Goal: Transaction & Acquisition: Purchase product/service

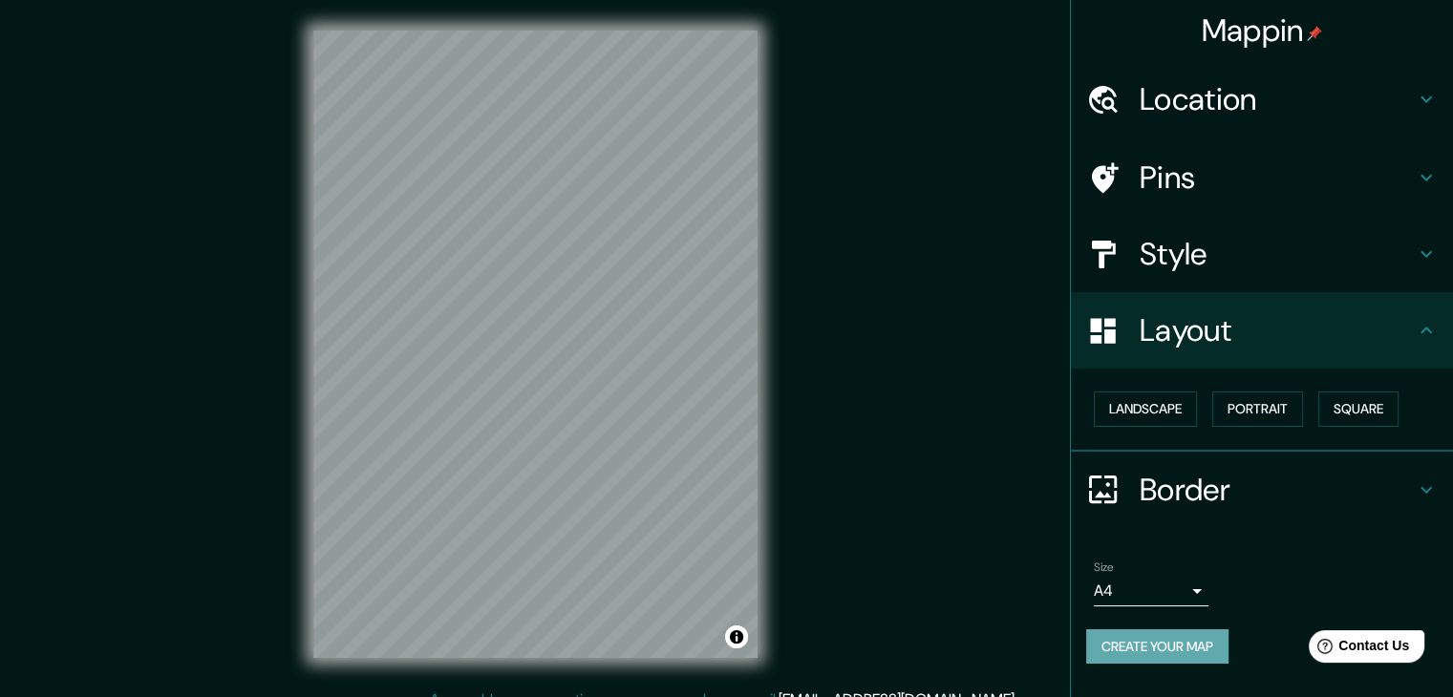
click at [1159, 650] on button "Create your map" at bounding box center [1157, 646] width 142 height 35
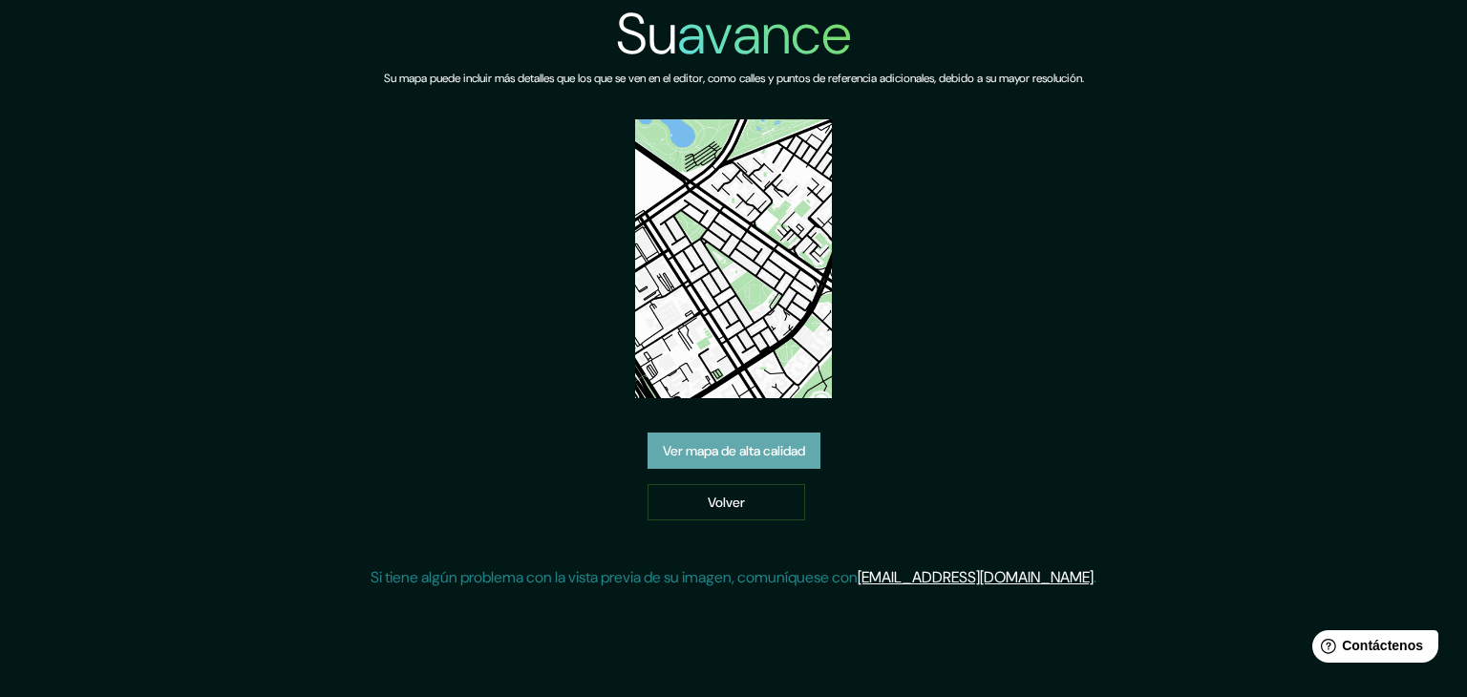
click at [798, 448] on font "Ver mapa de alta calidad" at bounding box center [734, 450] width 142 height 17
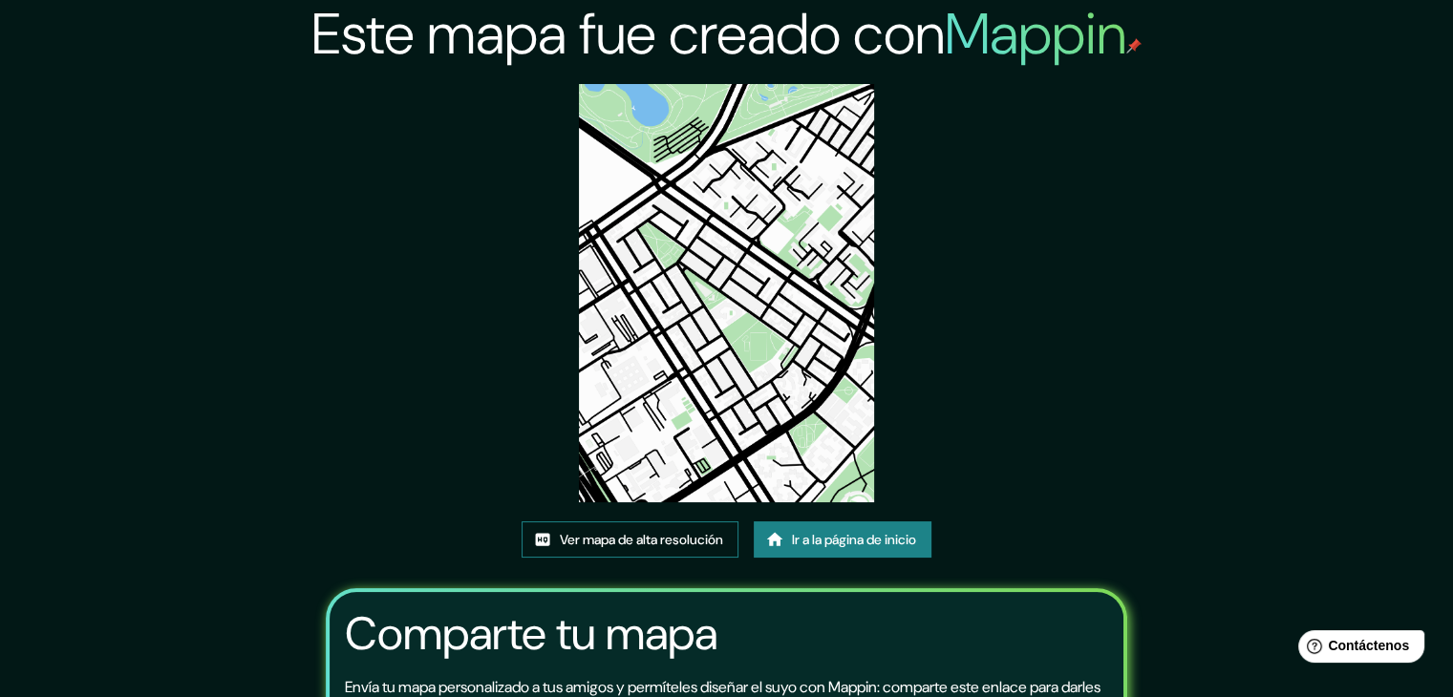
click at [661, 536] on font "Ver mapa de alta resolución" at bounding box center [641, 539] width 163 height 17
click at [830, 540] on font "Ir a la página de inicio" at bounding box center [854, 539] width 124 height 17
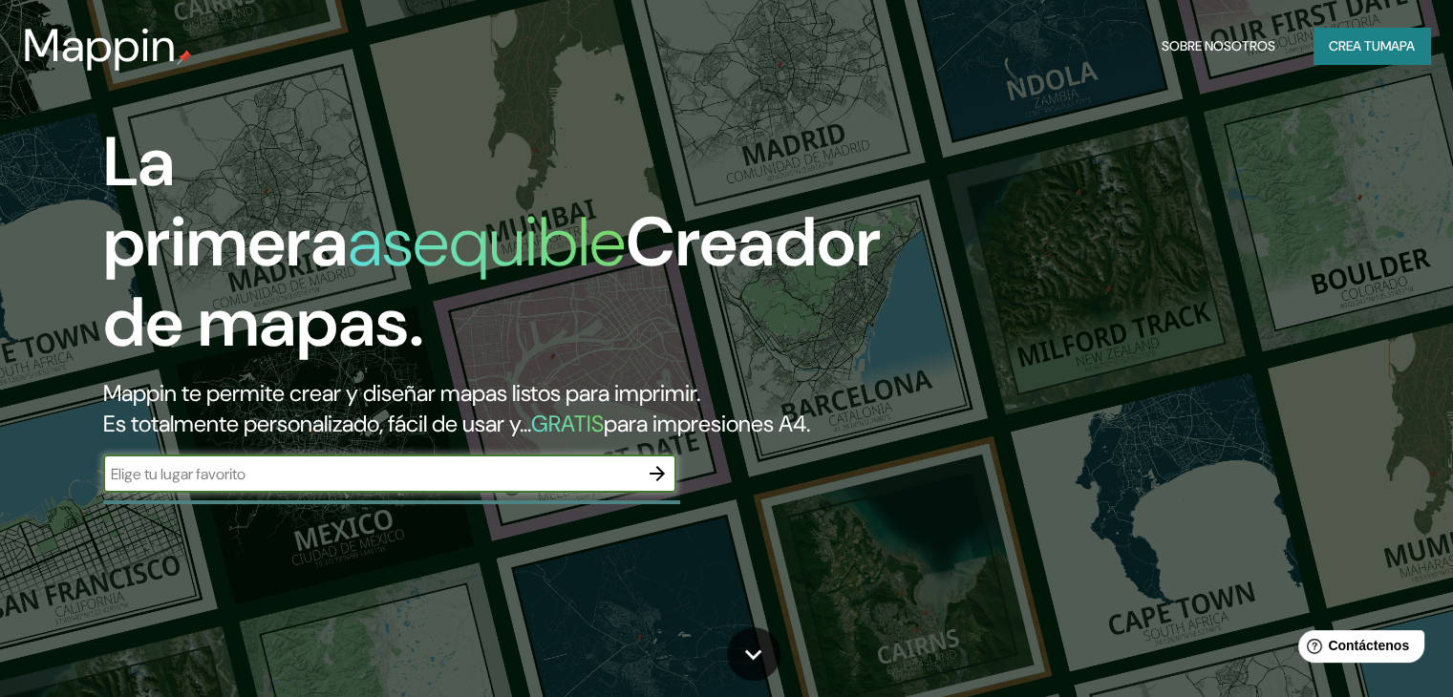
click at [609, 485] on input "text" at bounding box center [370, 474] width 535 height 22
type input "Ak 7 #N. 28-66, Bogotá"
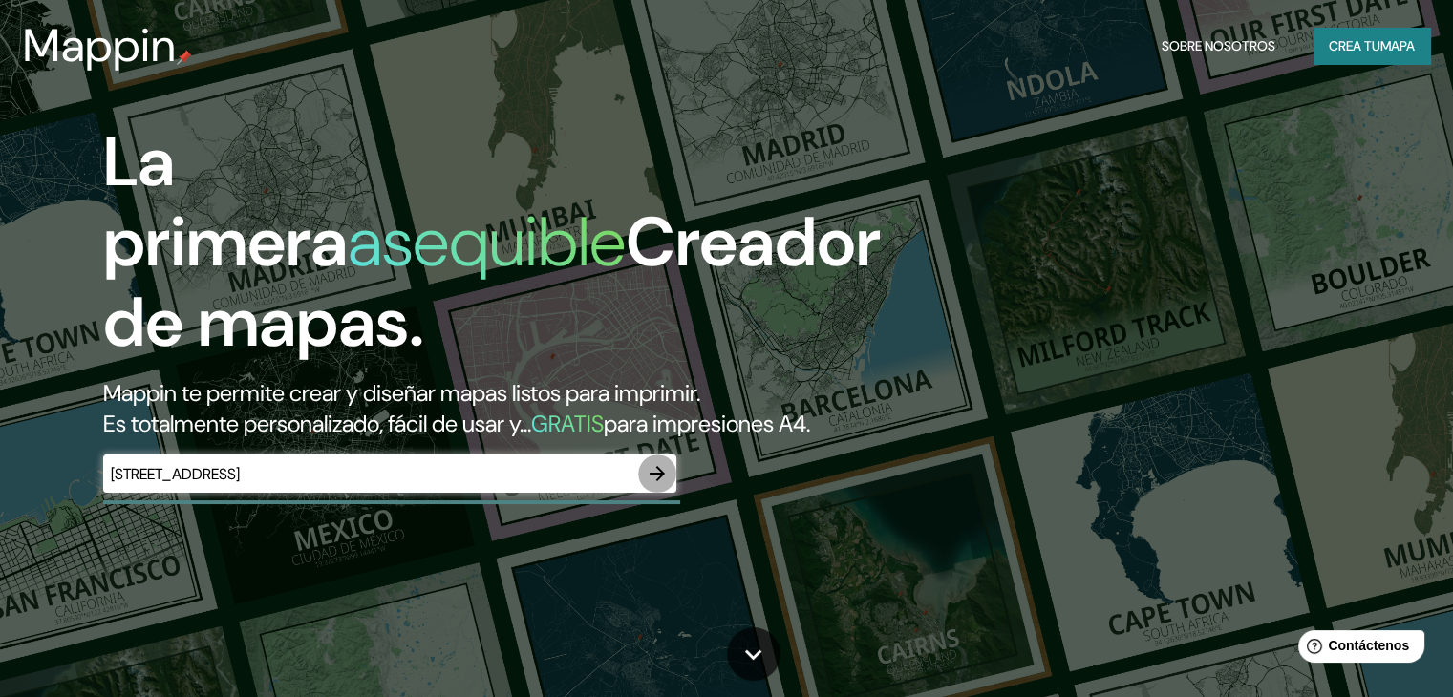
click at [671, 493] on button "button" at bounding box center [657, 474] width 38 height 38
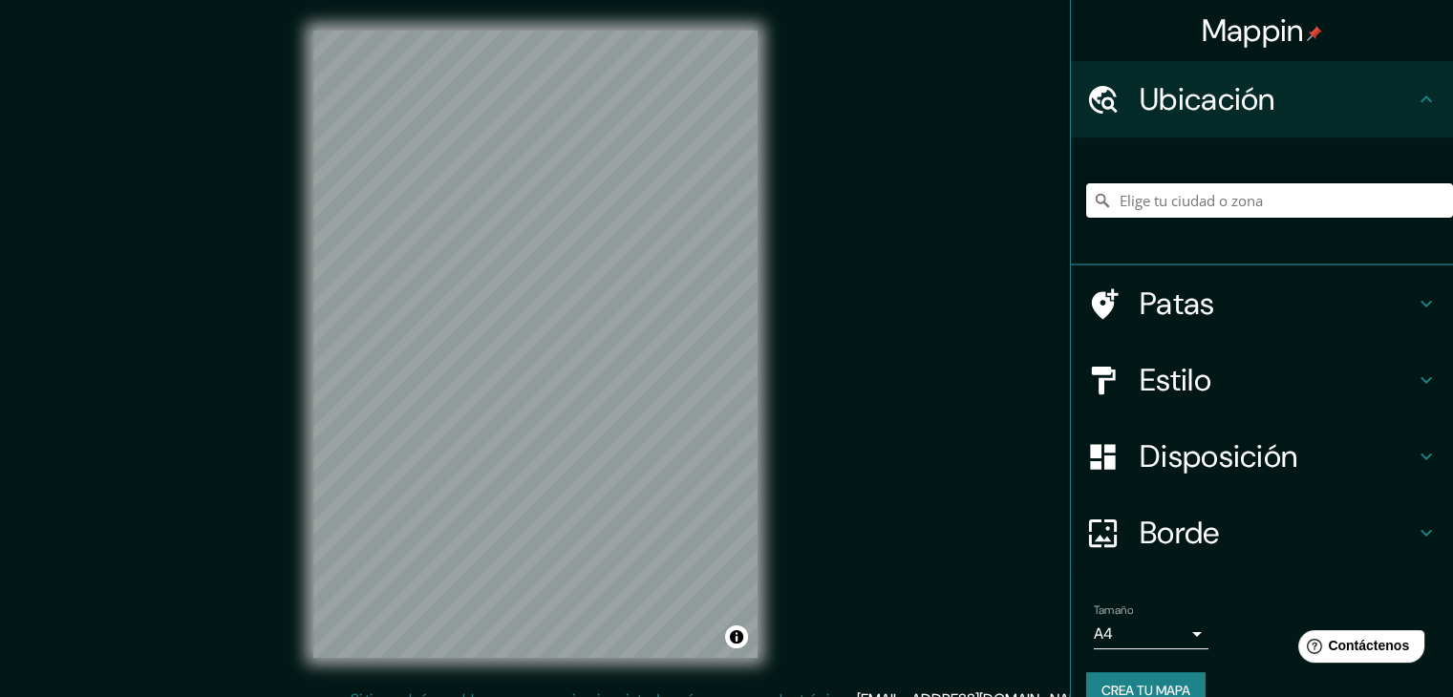
click at [1224, 200] on input "Elige tu ciudad o zona" at bounding box center [1269, 200] width 367 height 34
click at [1132, 207] on input "Elige tu ciudad o zona" at bounding box center [1269, 200] width 367 height 34
paste input "Ak. [STREET_ADDRESS]"
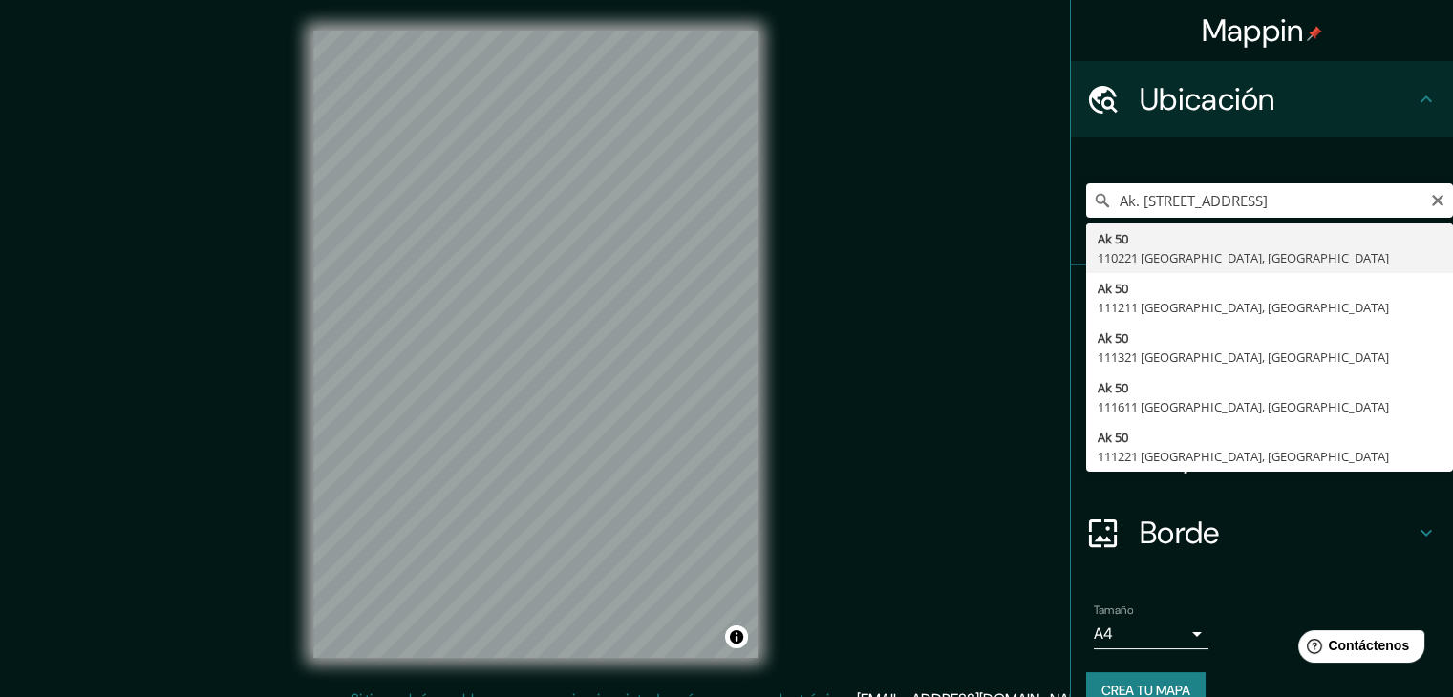
type input "Ak 50, 110221 Bogotá, Colombia"
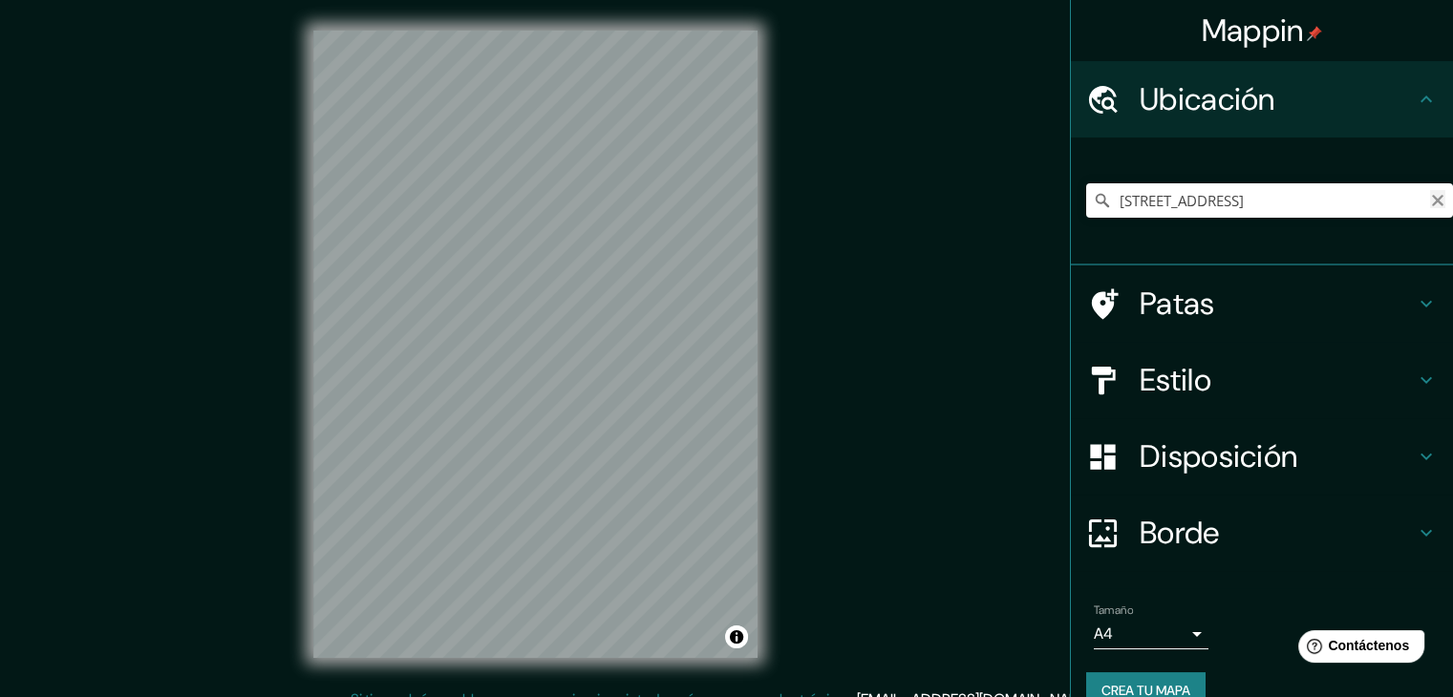
click at [1430, 202] on icon "Claro" at bounding box center [1437, 200] width 15 height 15
click at [1263, 204] on input "Elige tu ciudad o zona" at bounding box center [1269, 200] width 367 height 34
paste input "Ak. [STREET_ADDRESS]"
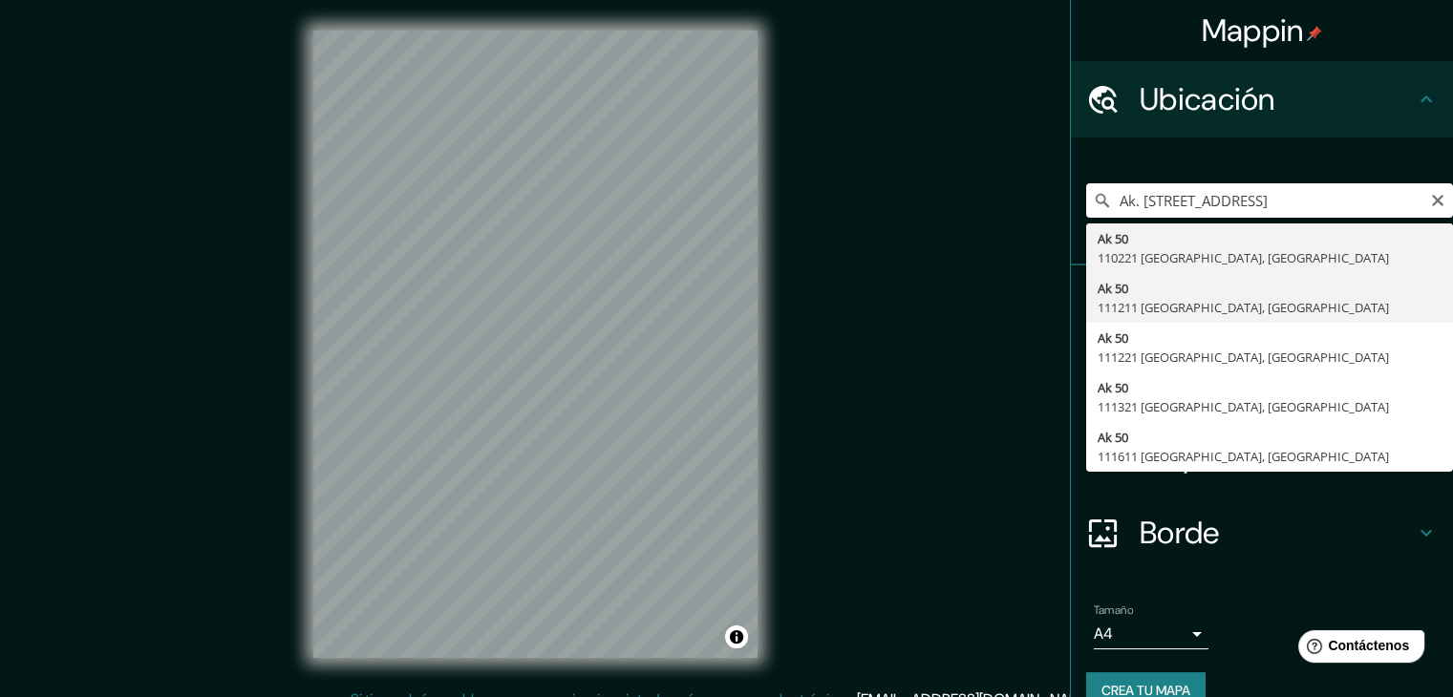
type input "Ak 50, 111211 Bogotá, Colombia"
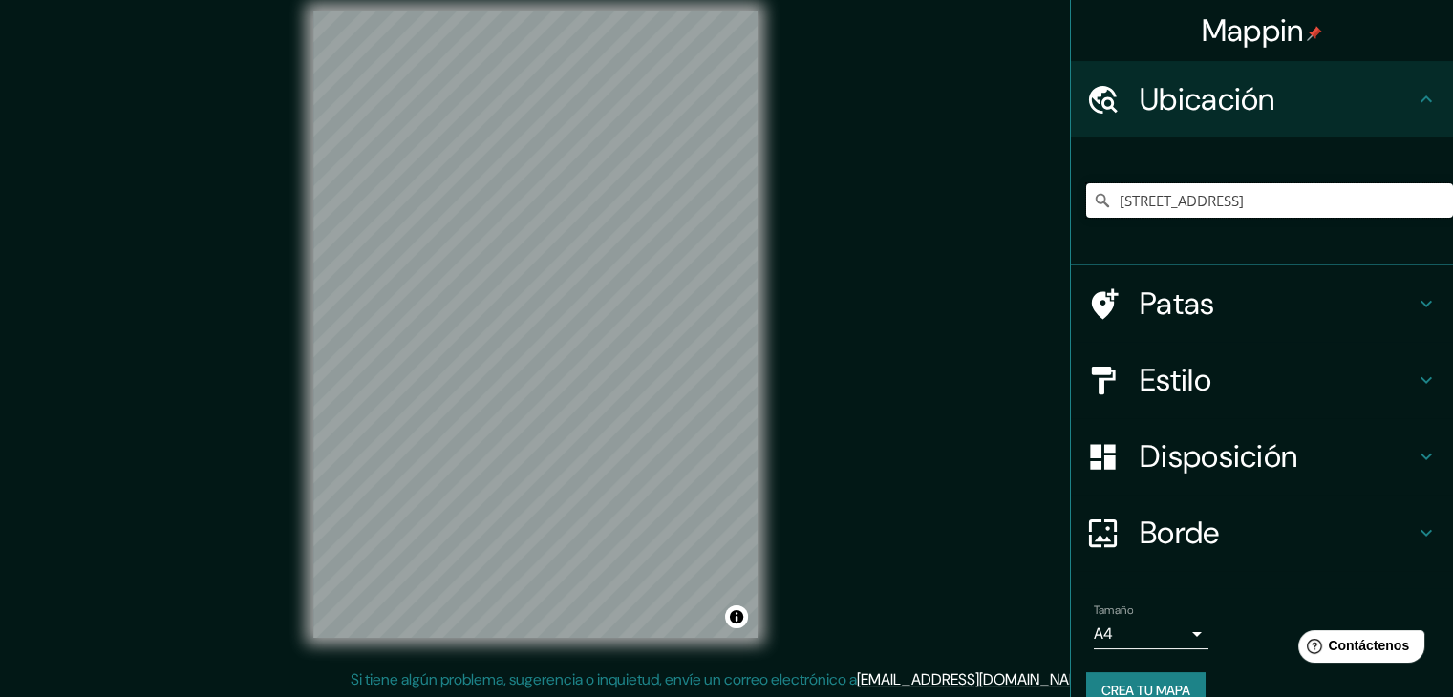
scroll to position [22, 0]
click at [1413, 195] on input "Ak 50, 111211 Bogotá, Colombia" at bounding box center [1269, 200] width 367 height 34
click at [1432, 204] on icon "Claro" at bounding box center [1437, 200] width 11 height 11
paste input "Ak. [STREET_ADDRESS]"
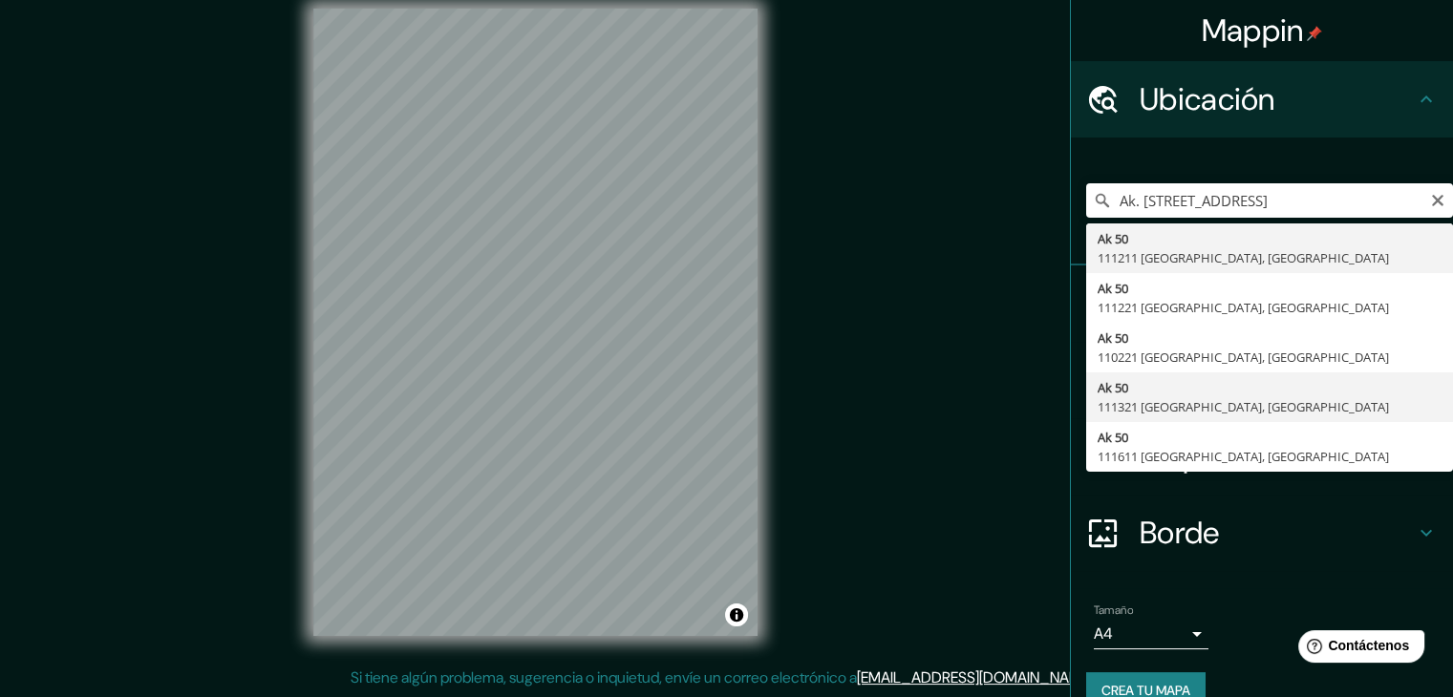
type input "[STREET_ADDRESS]"
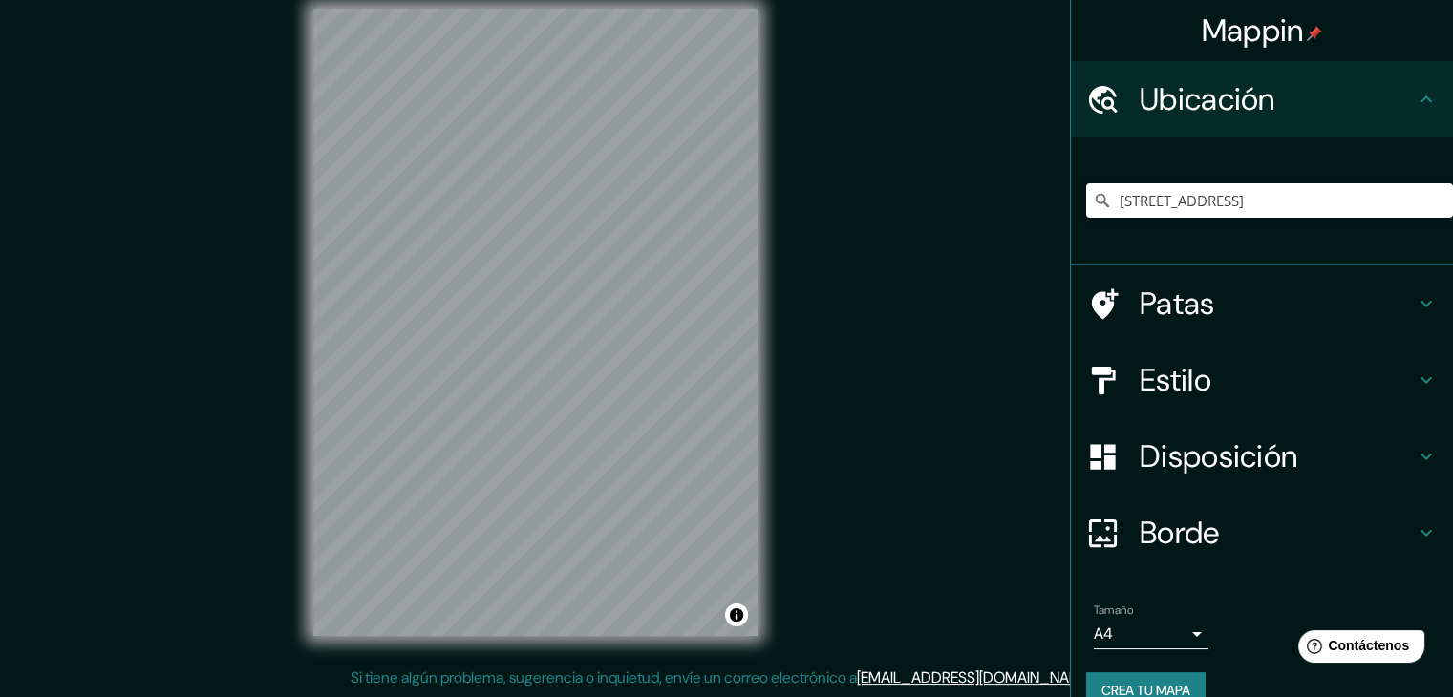
click at [1161, 371] on font "Estilo" at bounding box center [1175, 380] width 72 height 40
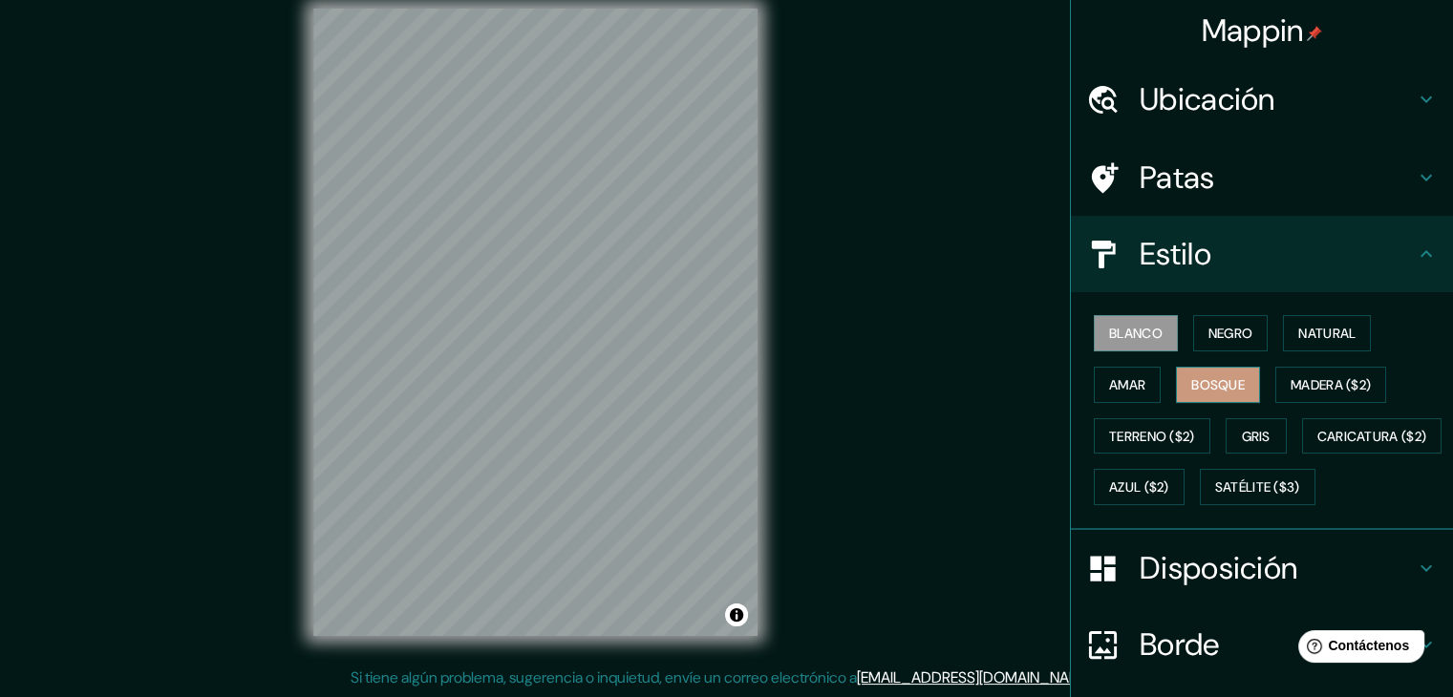
click at [1204, 383] on font "Bosque" at bounding box center [1217, 384] width 53 height 17
click at [1319, 317] on button "Natural" at bounding box center [1327, 333] width 88 height 36
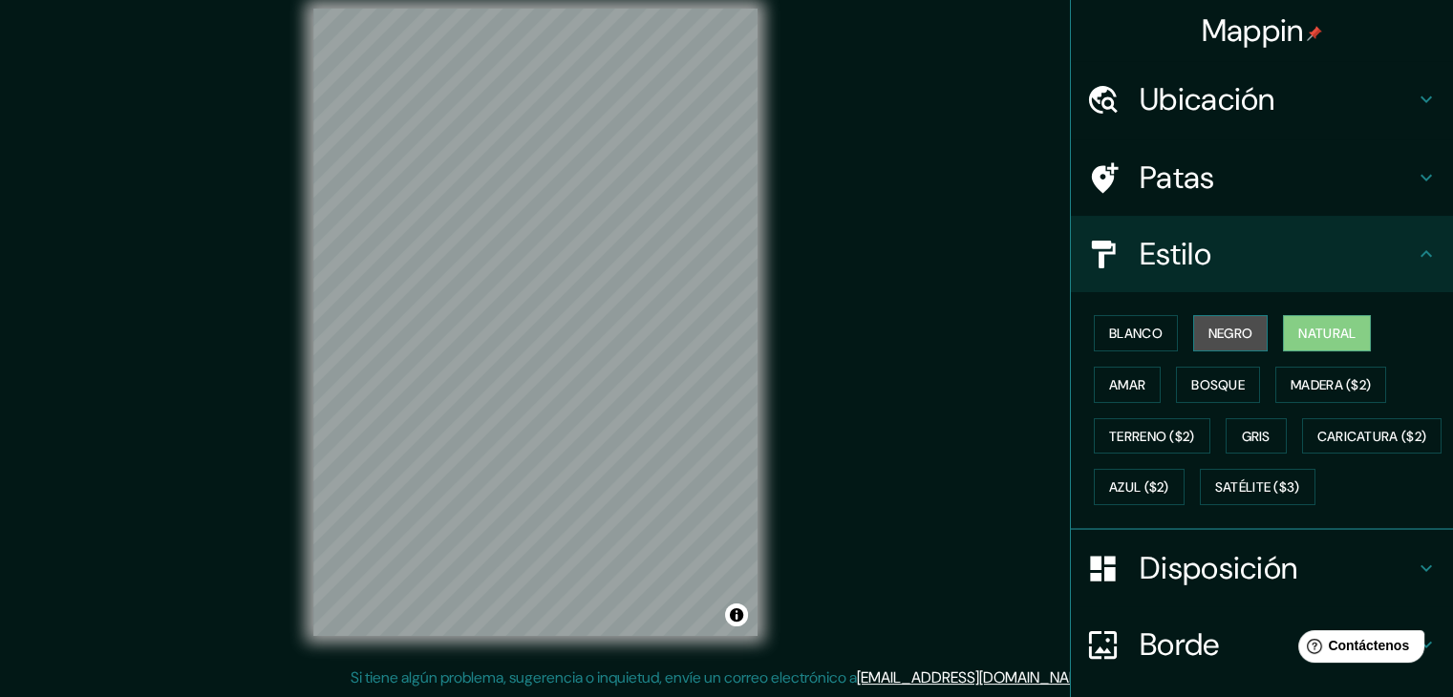
click at [1230, 331] on font "Negro" at bounding box center [1230, 333] width 45 height 17
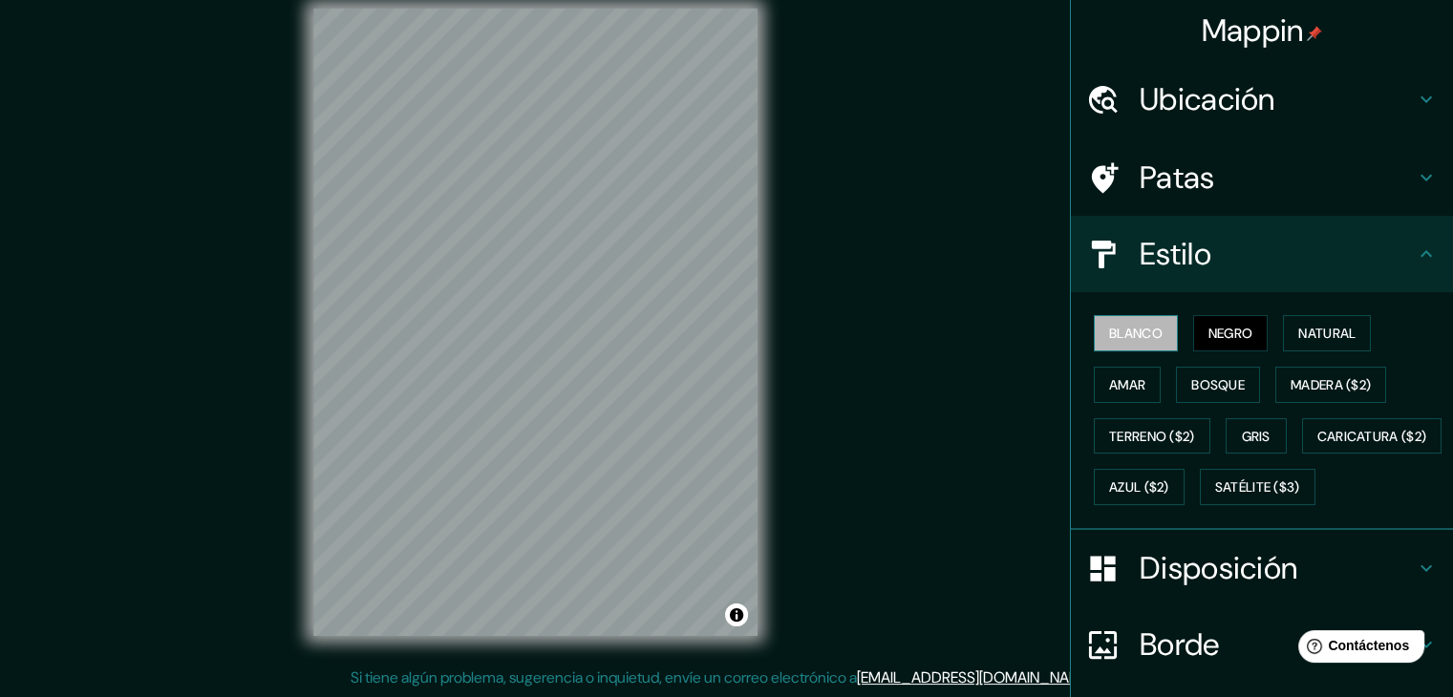
click at [1123, 325] on font "Blanco" at bounding box center [1135, 333] width 53 height 17
click at [1208, 335] on font "Negro" at bounding box center [1230, 333] width 45 height 17
click at [1209, 588] on font "Disposición" at bounding box center [1218, 568] width 158 height 40
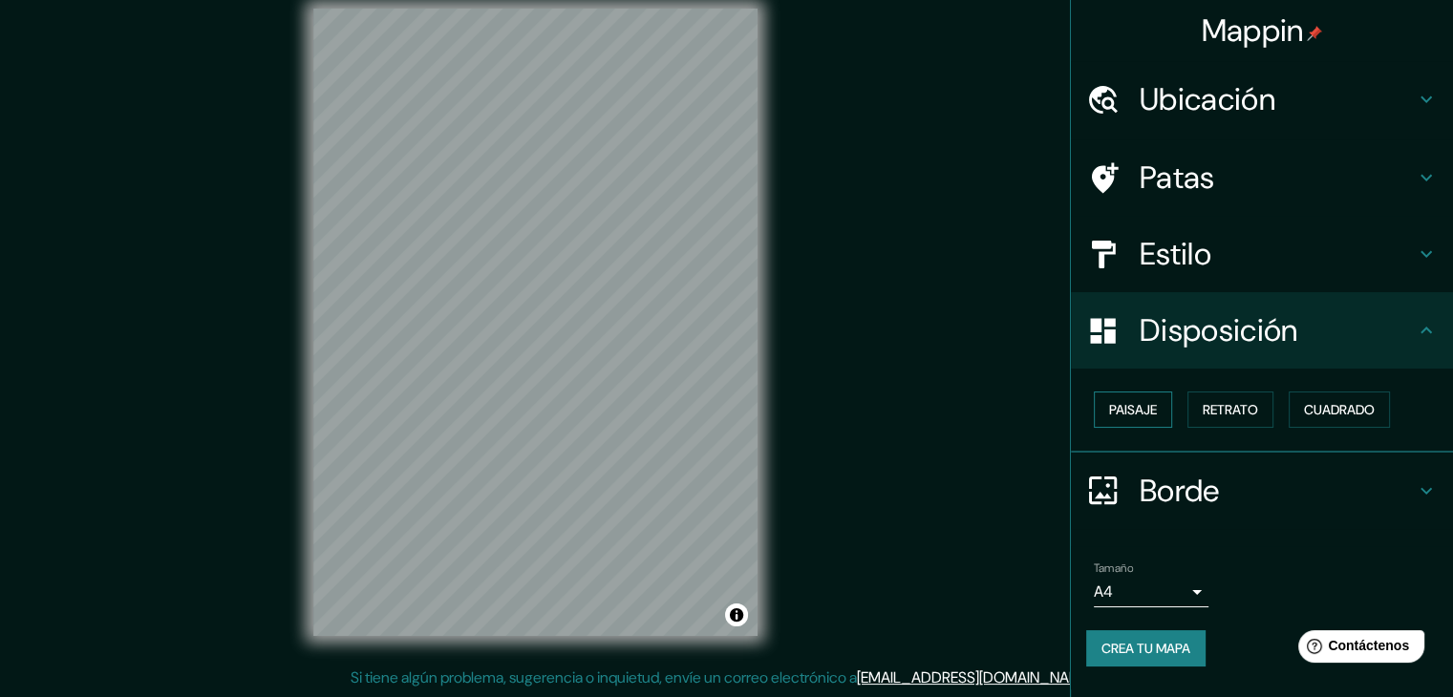
click at [1147, 398] on font "Paisaje" at bounding box center [1133, 409] width 48 height 25
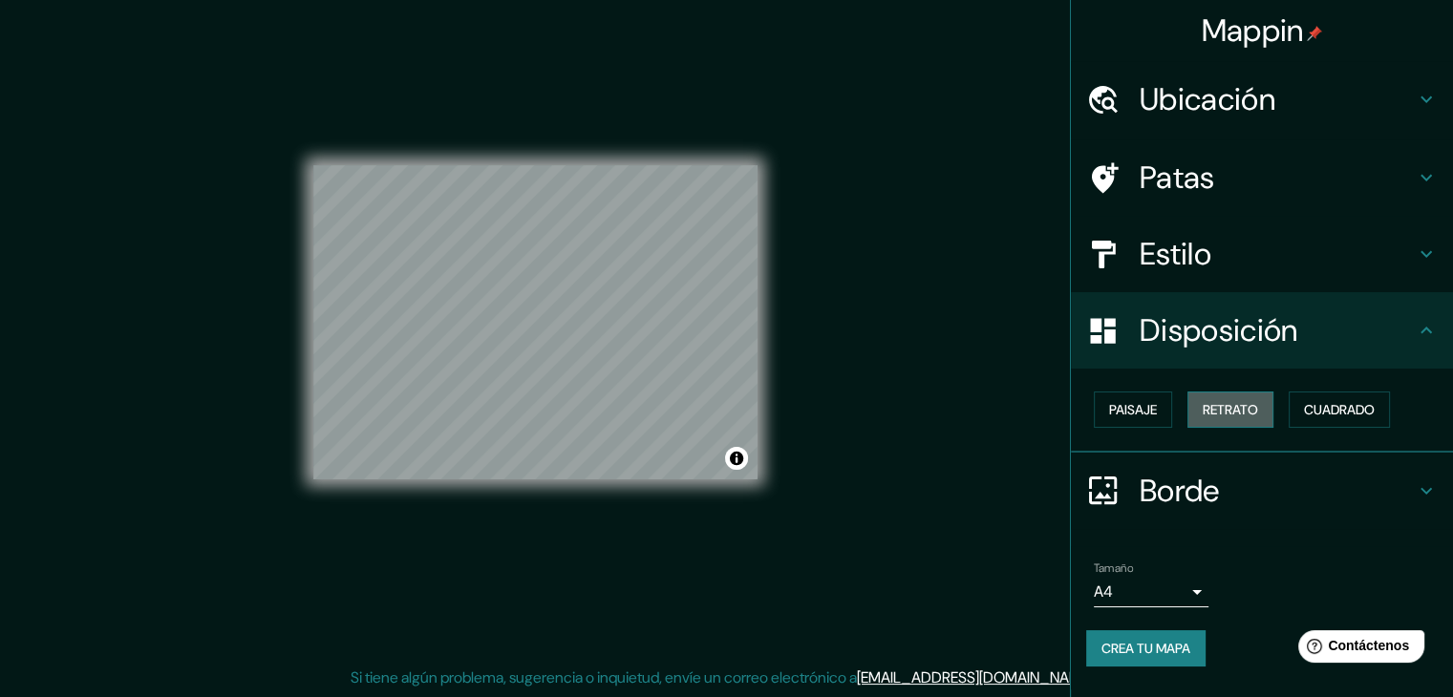
click at [1199, 405] on button "Retrato" at bounding box center [1230, 410] width 86 height 36
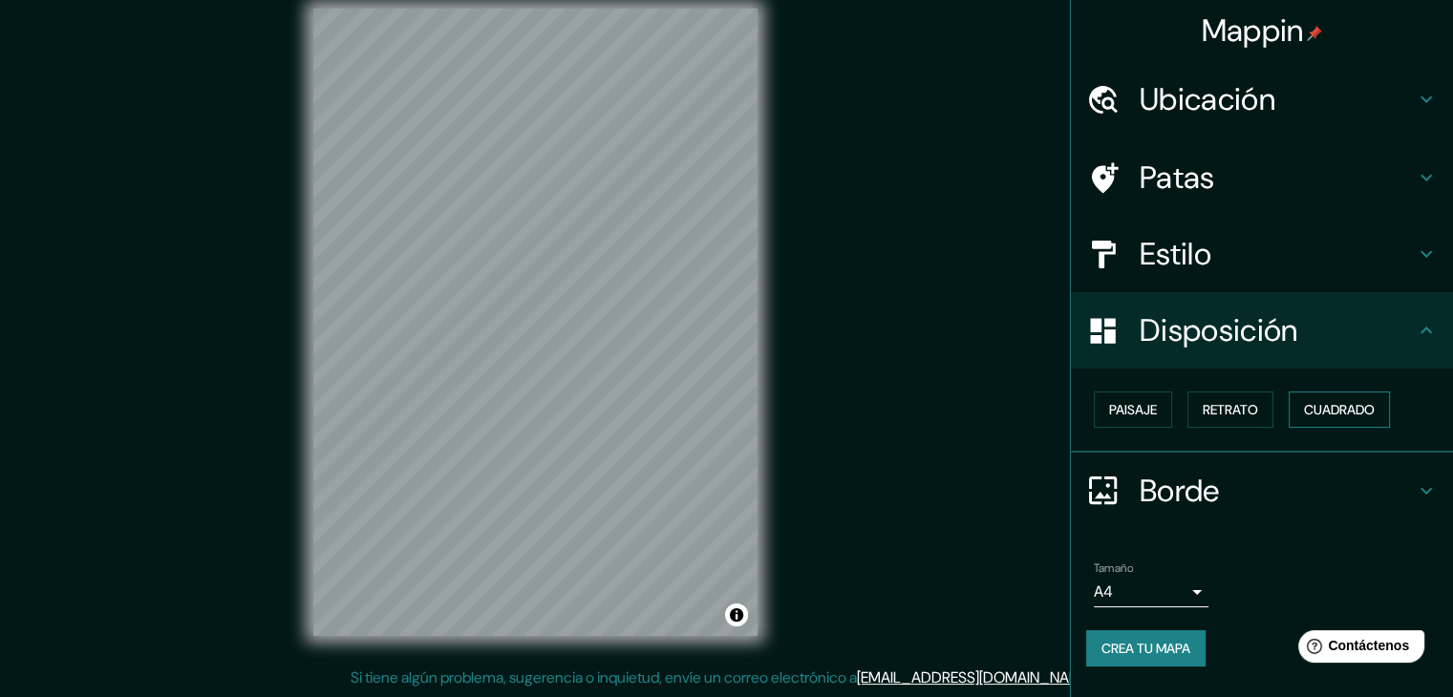
click at [1374, 414] on font "Cuadrado" at bounding box center [1339, 409] width 71 height 17
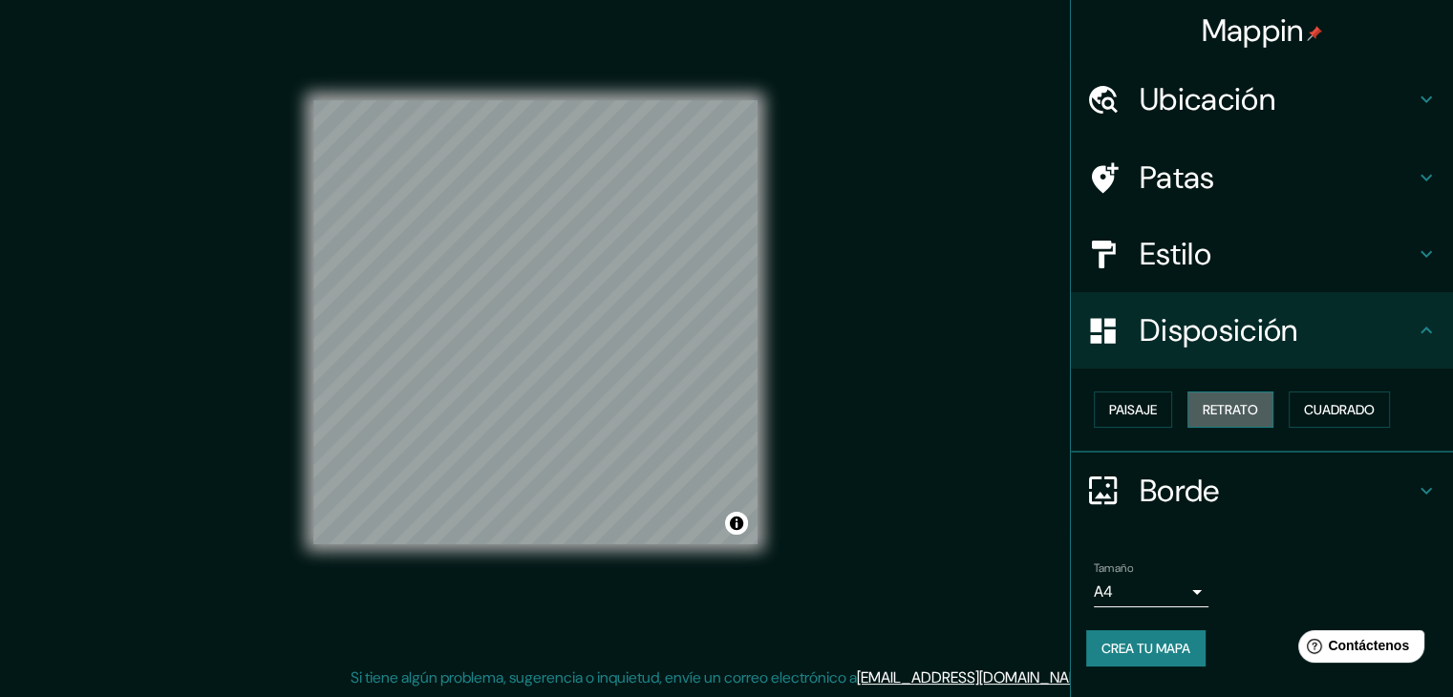
click at [1220, 402] on font "Retrato" at bounding box center [1229, 409] width 55 height 17
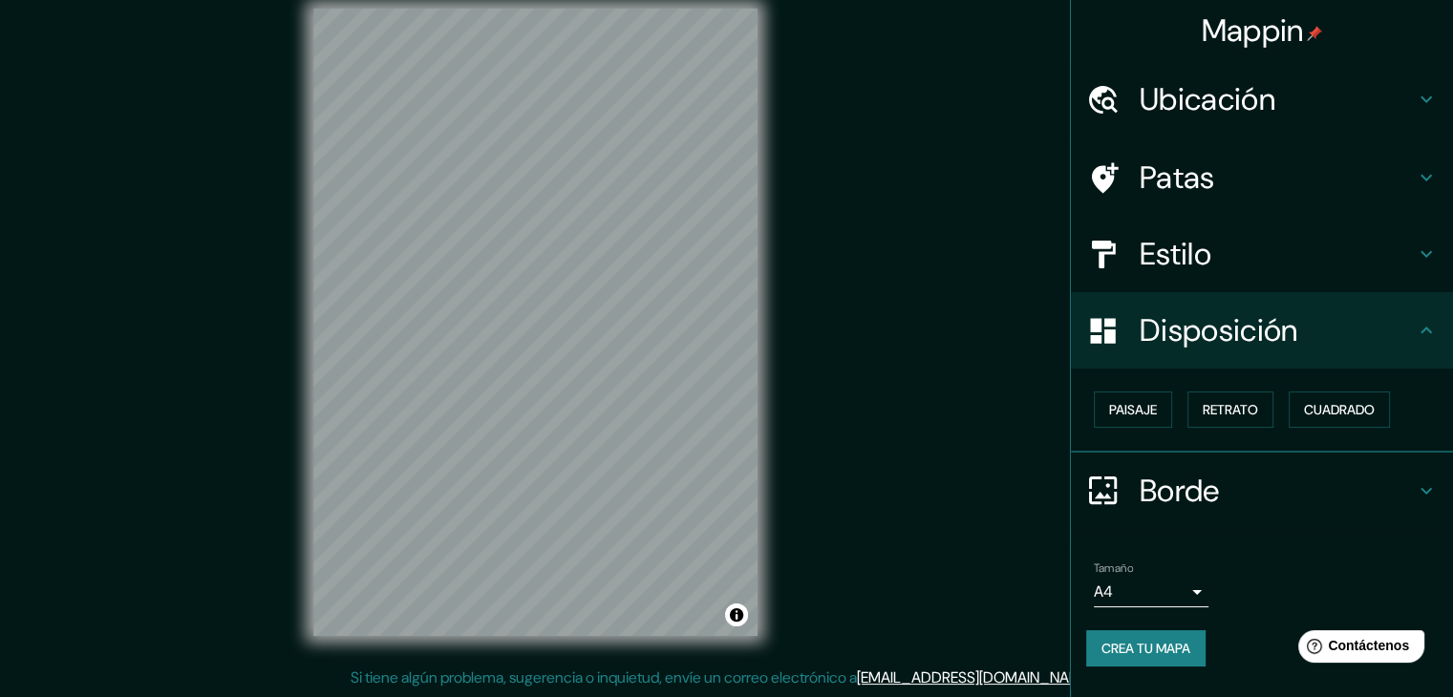
click at [1228, 185] on h4 "Patas" at bounding box center [1276, 178] width 275 height 38
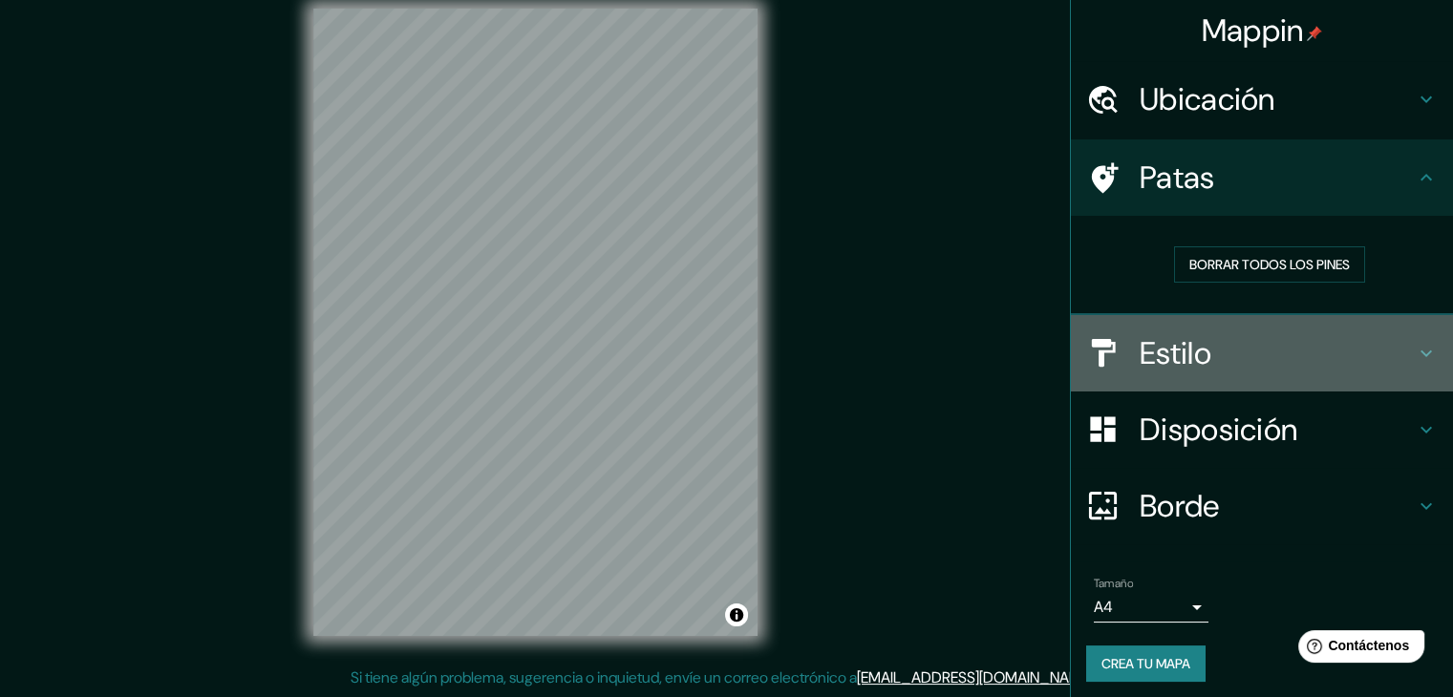
click at [1186, 333] on font "Estilo" at bounding box center [1175, 353] width 72 height 40
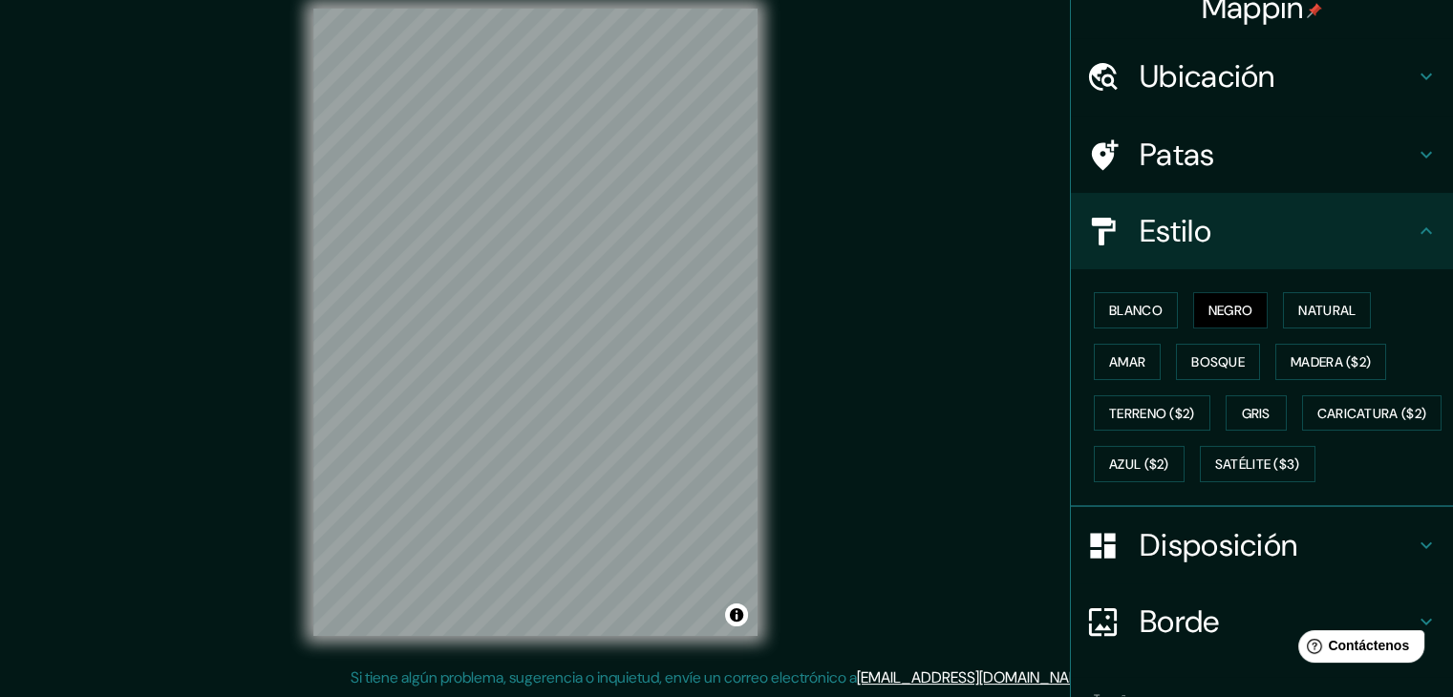
scroll to position [0, 0]
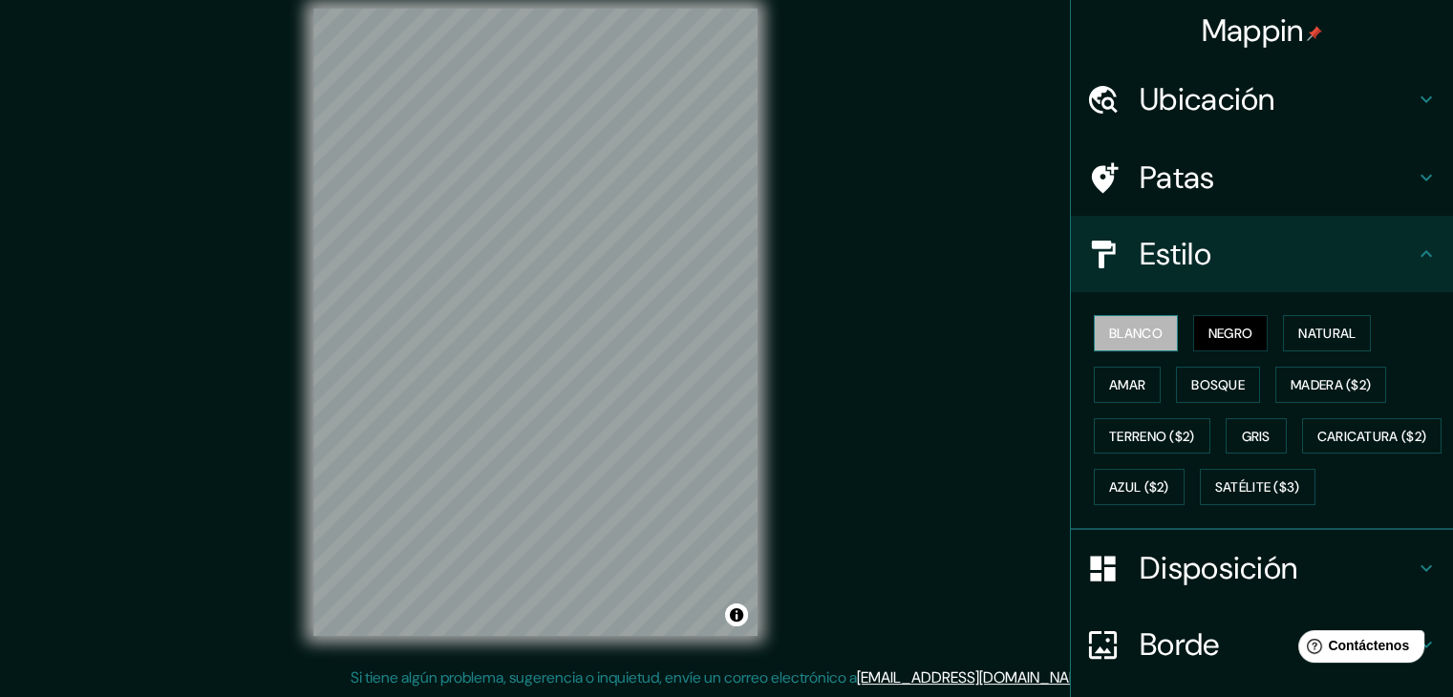
click at [1136, 326] on font "Blanco" at bounding box center [1135, 333] width 53 height 17
click at [1238, 329] on font "Negro" at bounding box center [1230, 333] width 45 height 17
click at [1298, 330] on font "Natural" at bounding box center [1326, 333] width 57 height 17
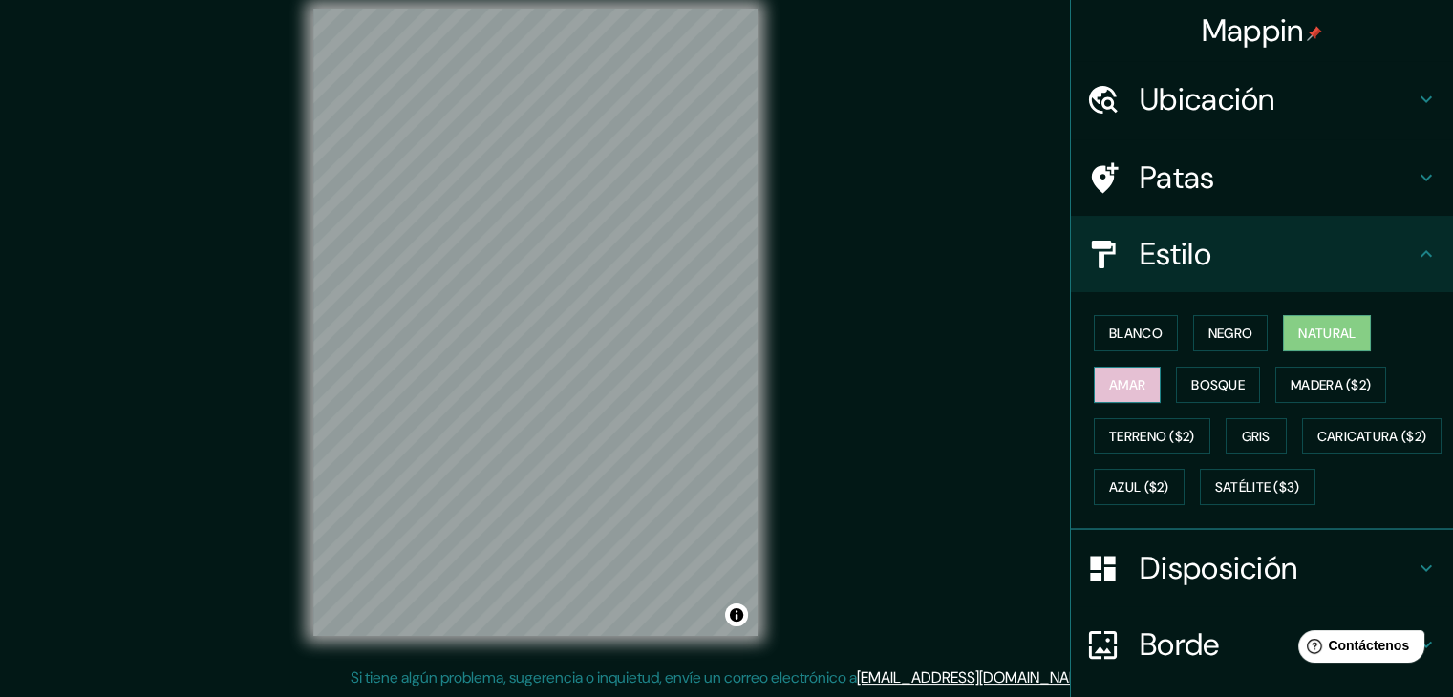
click at [1109, 383] on font "Amar" at bounding box center [1127, 384] width 36 height 17
click at [1210, 376] on font "Bosque" at bounding box center [1217, 384] width 53 height 17
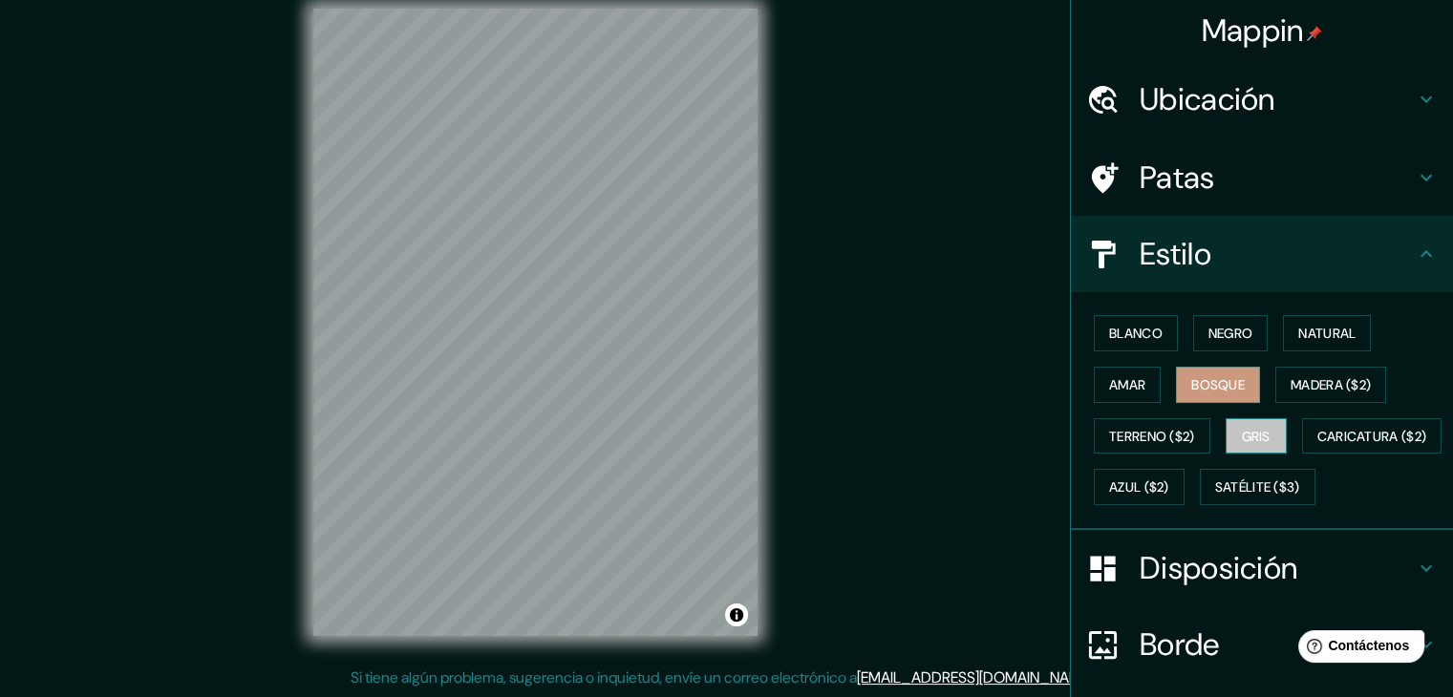
click at [1241, 430] on font "Gris" at bounding box center [1255, 436] width 29 height 17
click at [1184, 474] on button "Azul ($2)" at bounding box center [1138, 487] width 91 height 36
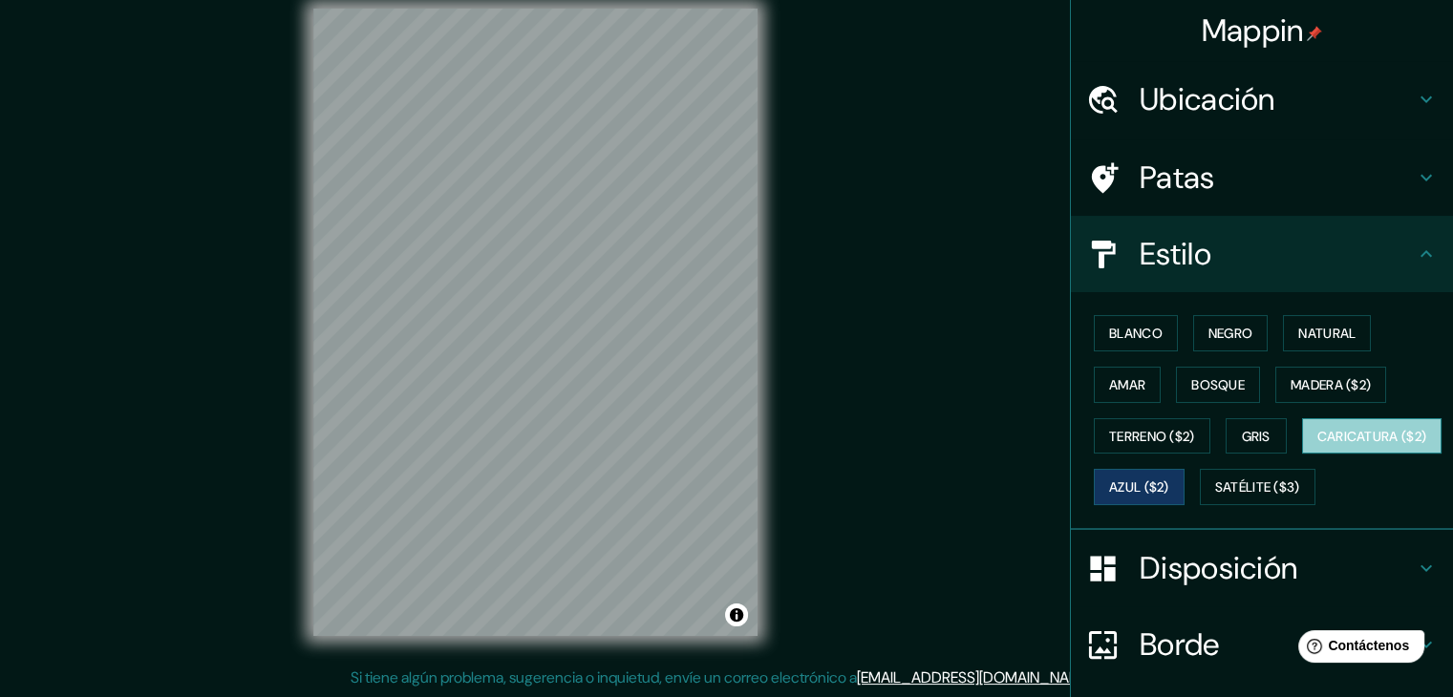
click at [1317, 445] on font "Caricatura ($2)" at bounding box center [1372, 436] width 110 height 17
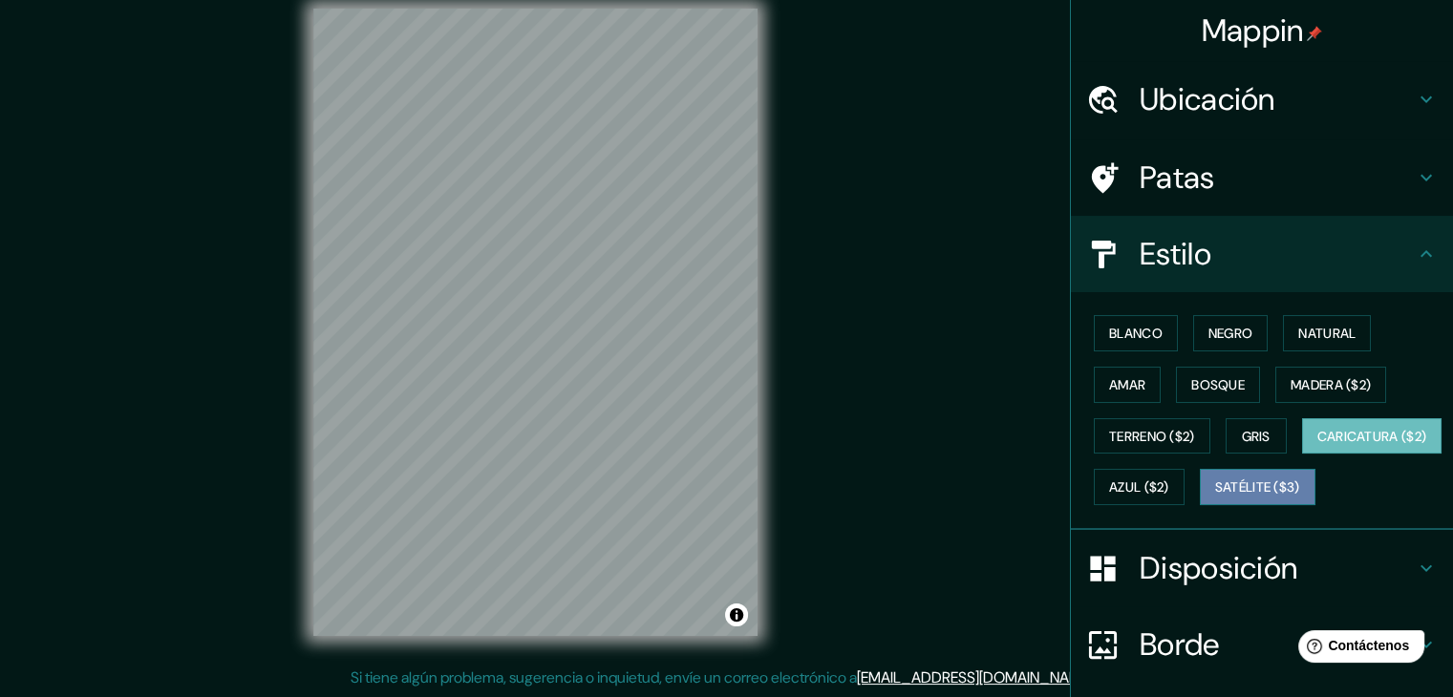
click at [1215, 497] on font "Satélite ($3)" at bounding box center [1257, 487] width 85 height 17
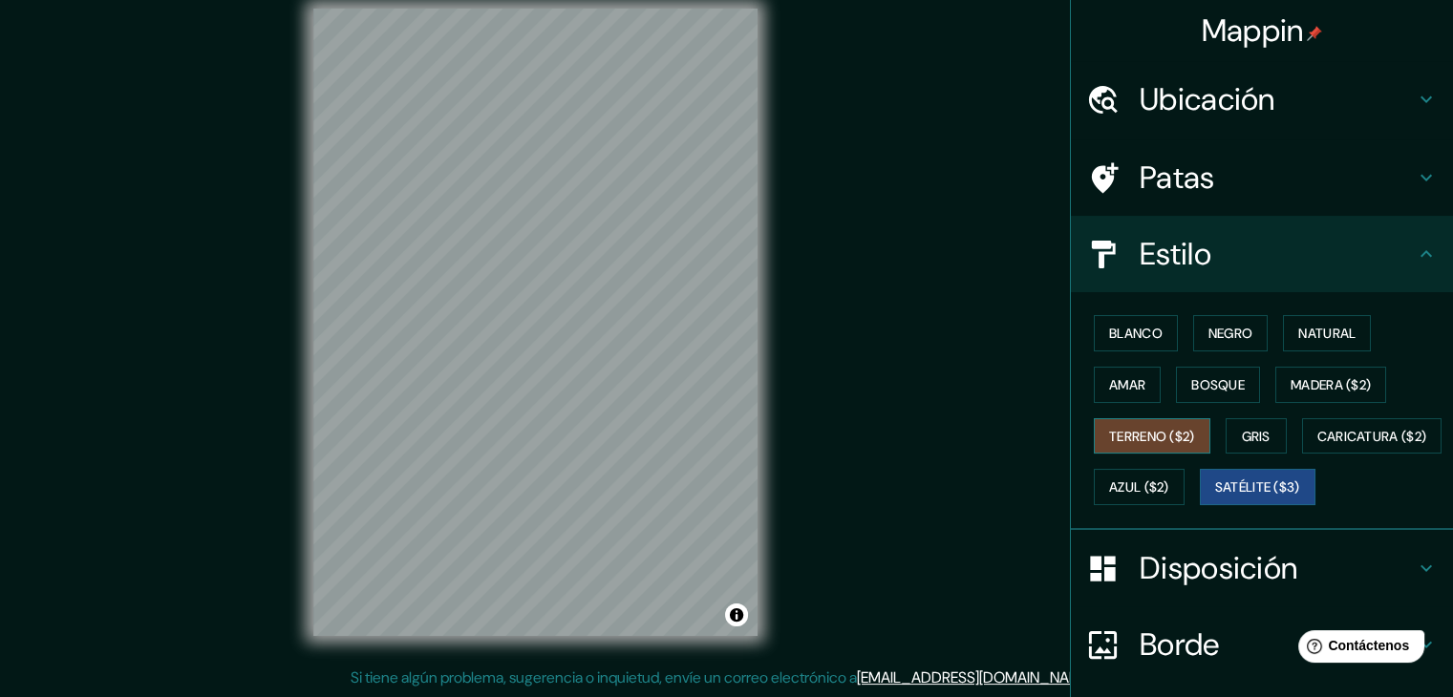
click at [1161, 444] on font "Terreno ($2)" at bounding box center [1152, 436] width 86 height 25
click at [1223, 399] on button "Bosque" at bounding box center [1218, 385] width 84 height 36
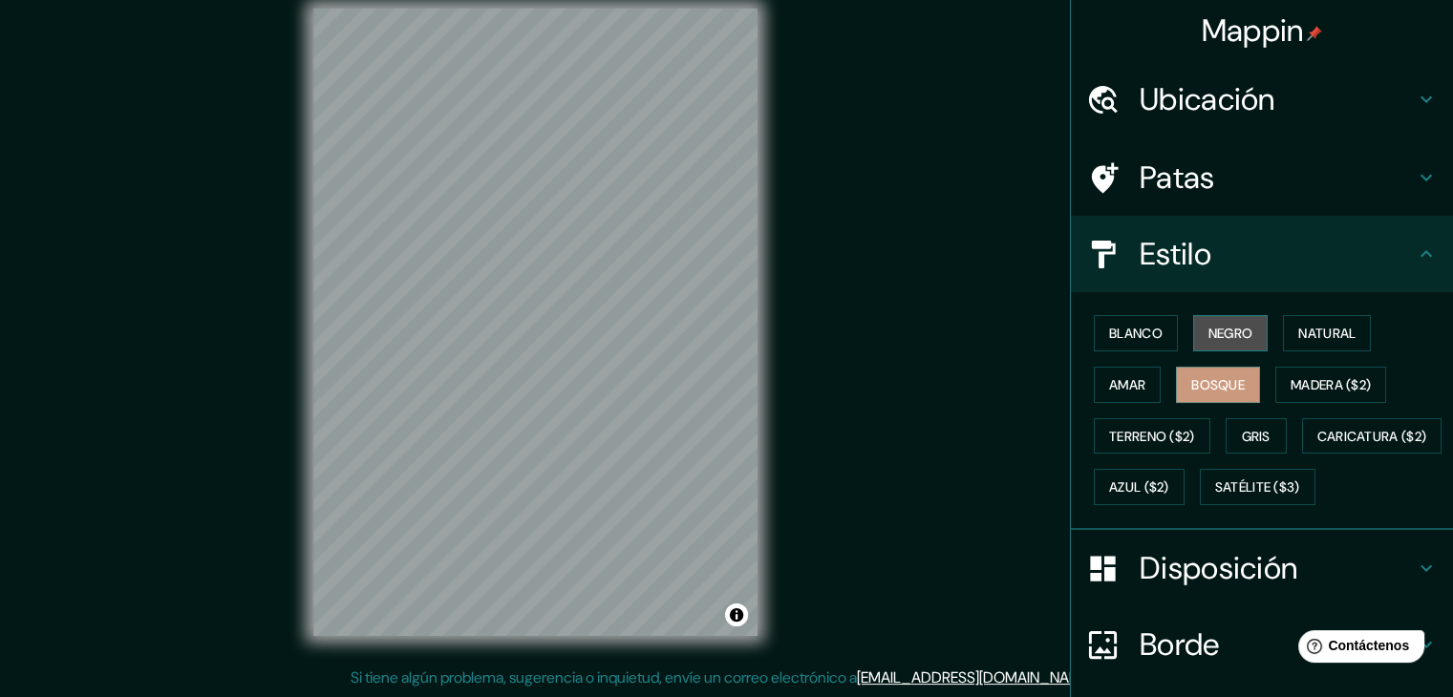
click at [1208, 326] on font "Negro" at bounding box center [1230, 333] width 45 height 17
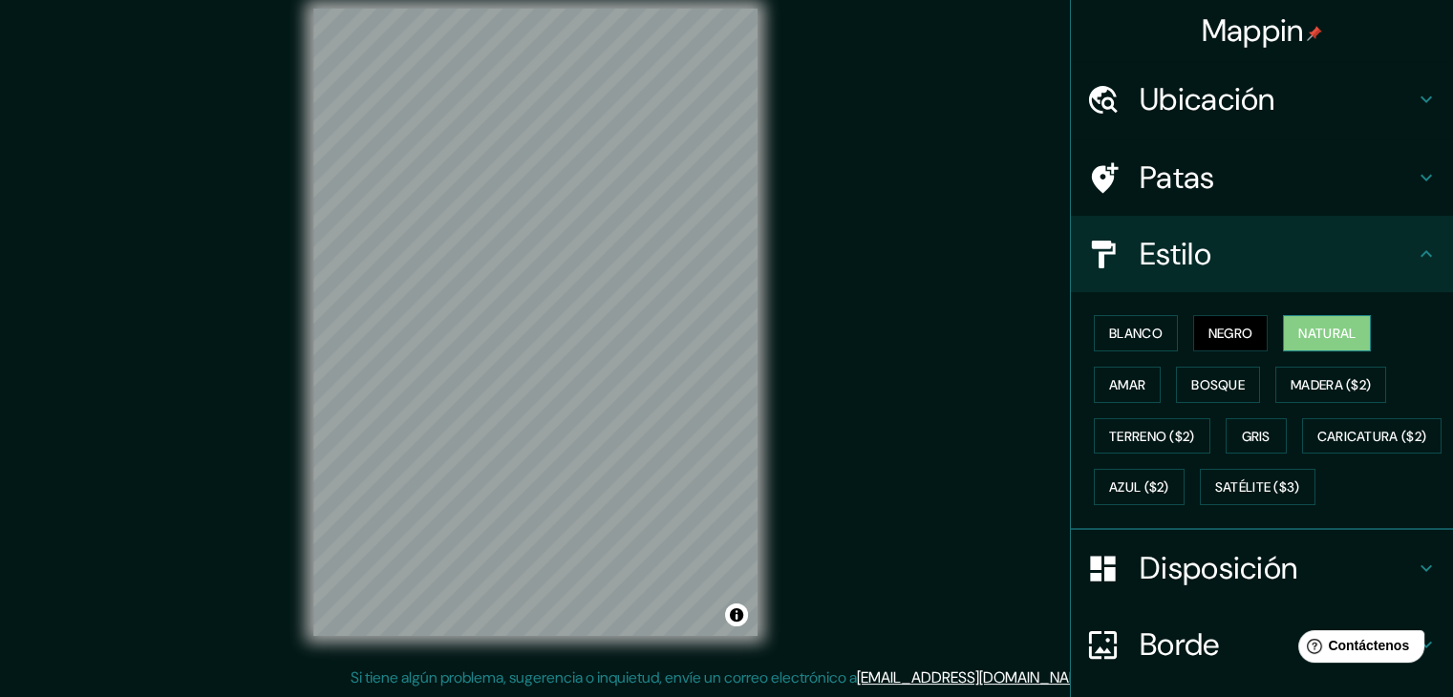
click at [1298, 326] on font "Natural" at bounding box center [1326, 333] width 57 height 17
click at [1226, 325] on font "Negro" at bounding box center [1230, 333] width 45 height 17
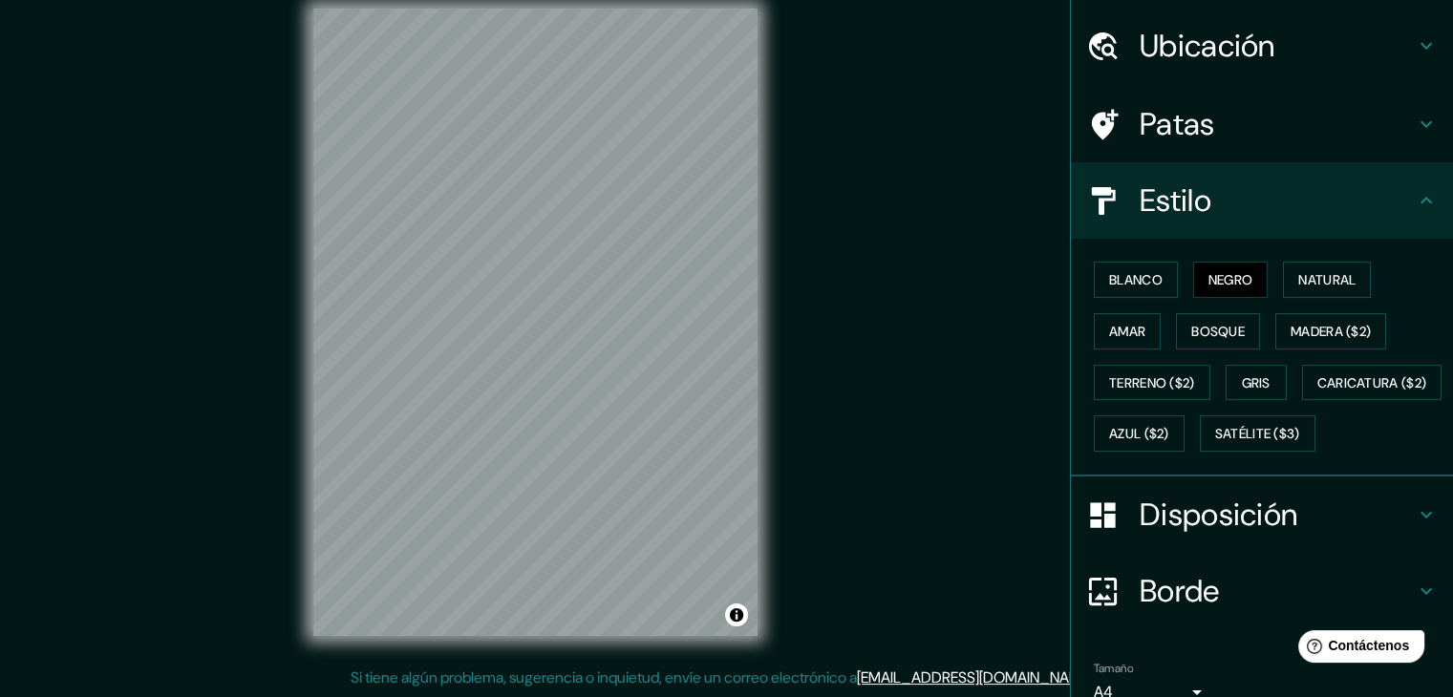
scroll to position [193, 0]
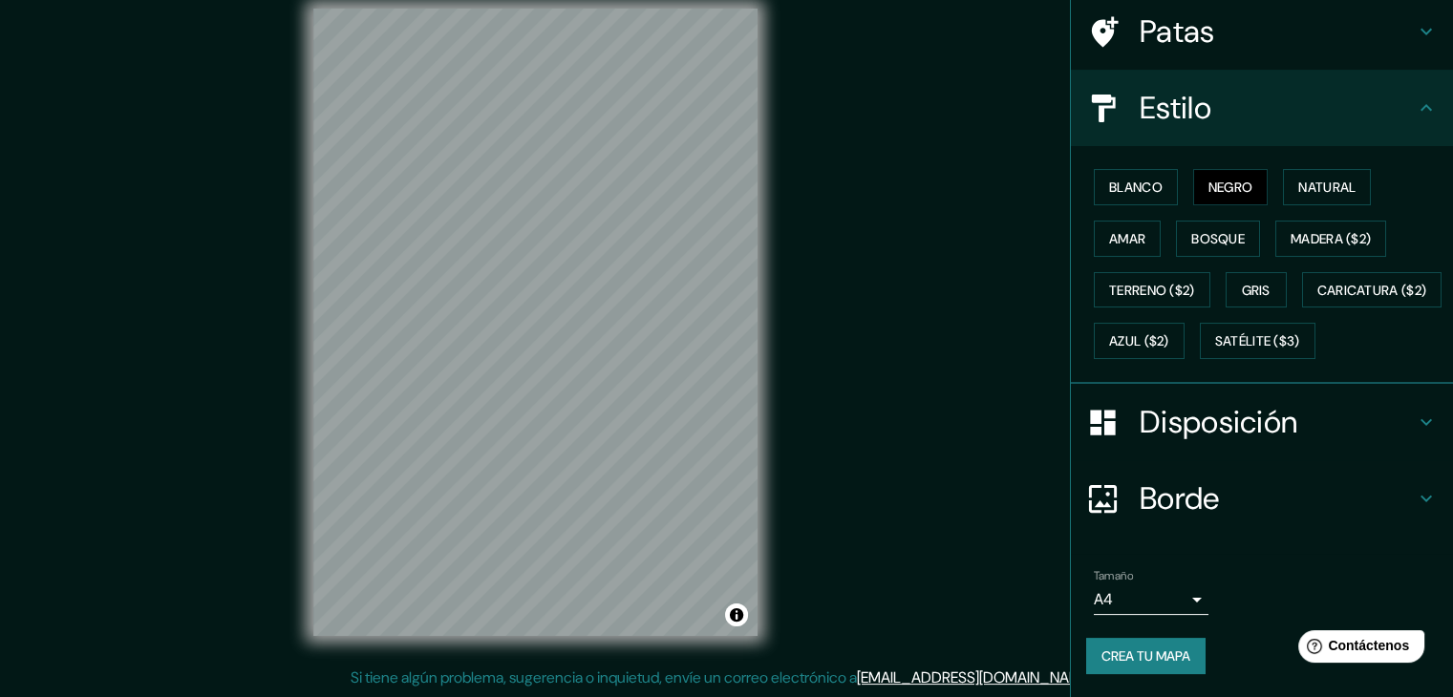
click at [1123, 662] on font "Crea tu mapa" at bounding box center [1145, 655] width 89 height 17
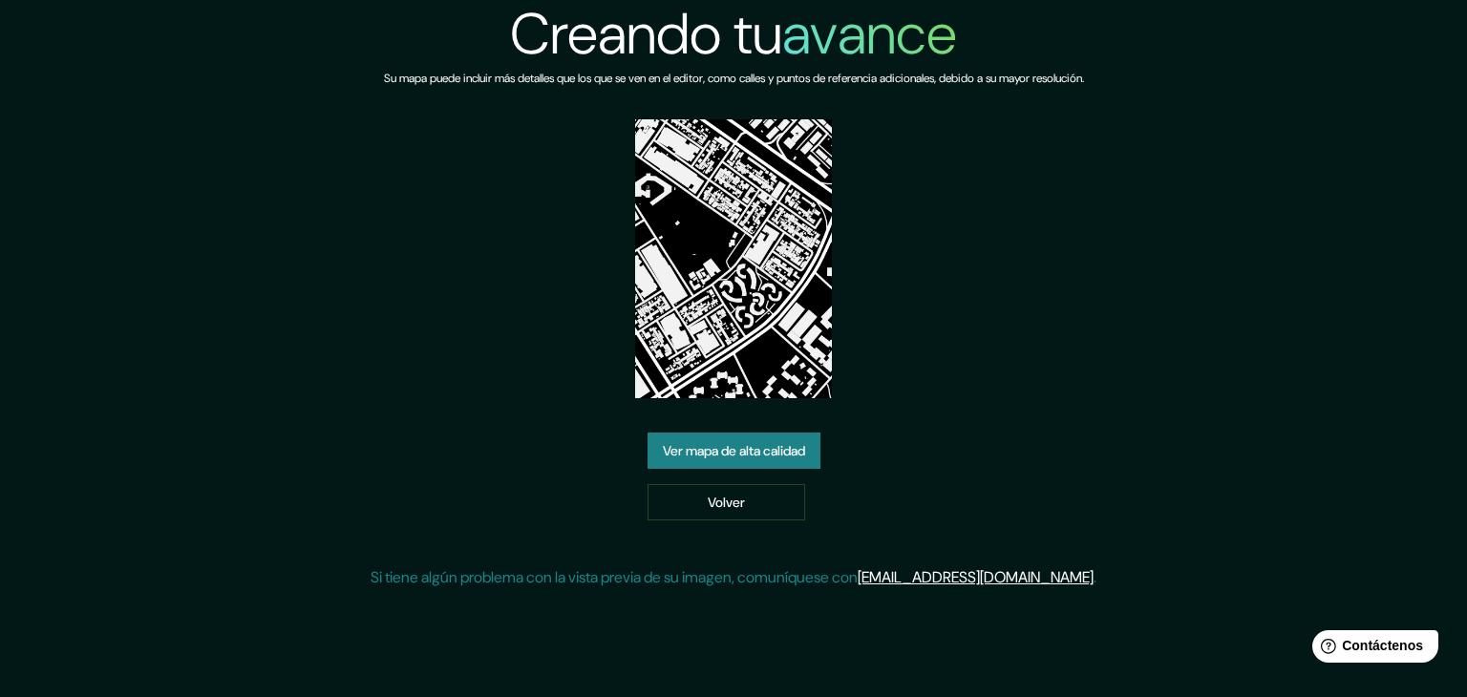
click at [726, 444] on font "Ver mapa de alta calidad" at bounding box center [734, 450] width 142 height 17
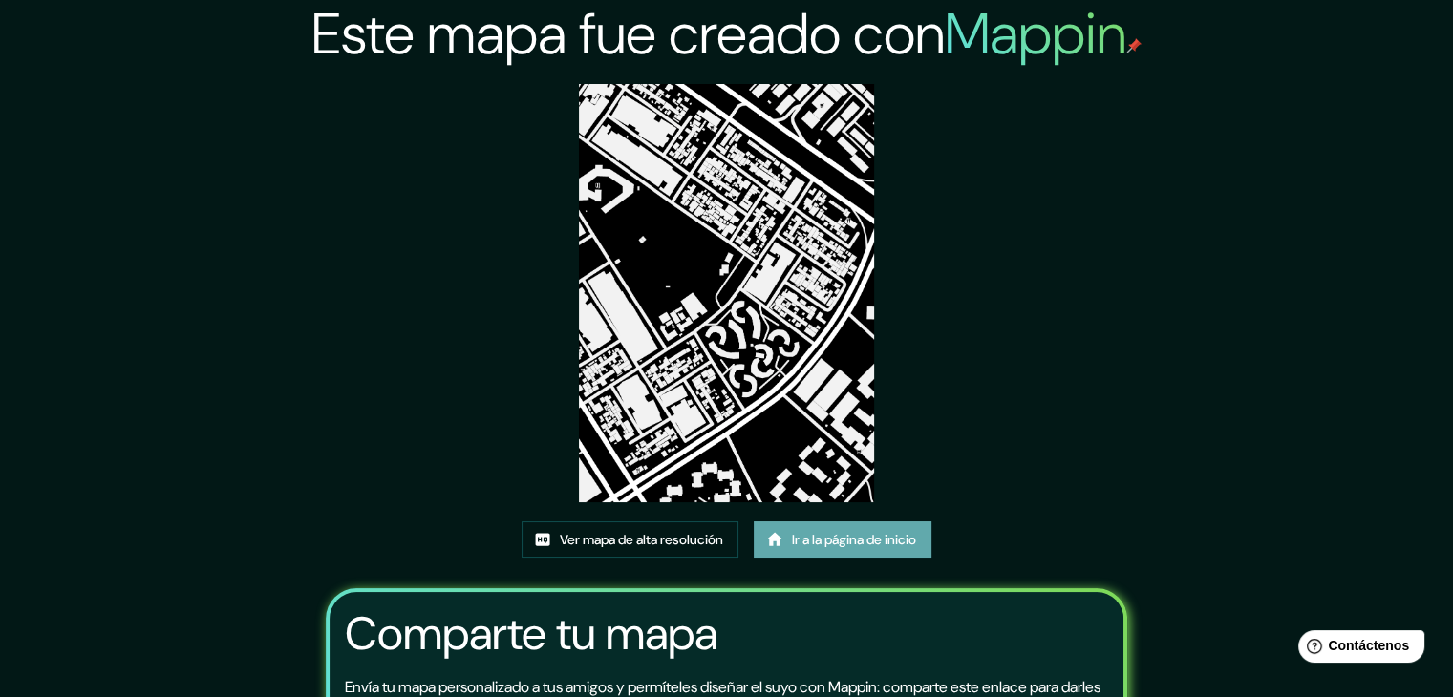
click at [805, 541] on font "Ir a la página de inicio" at bounding box center [854, 539] width 124 height 17
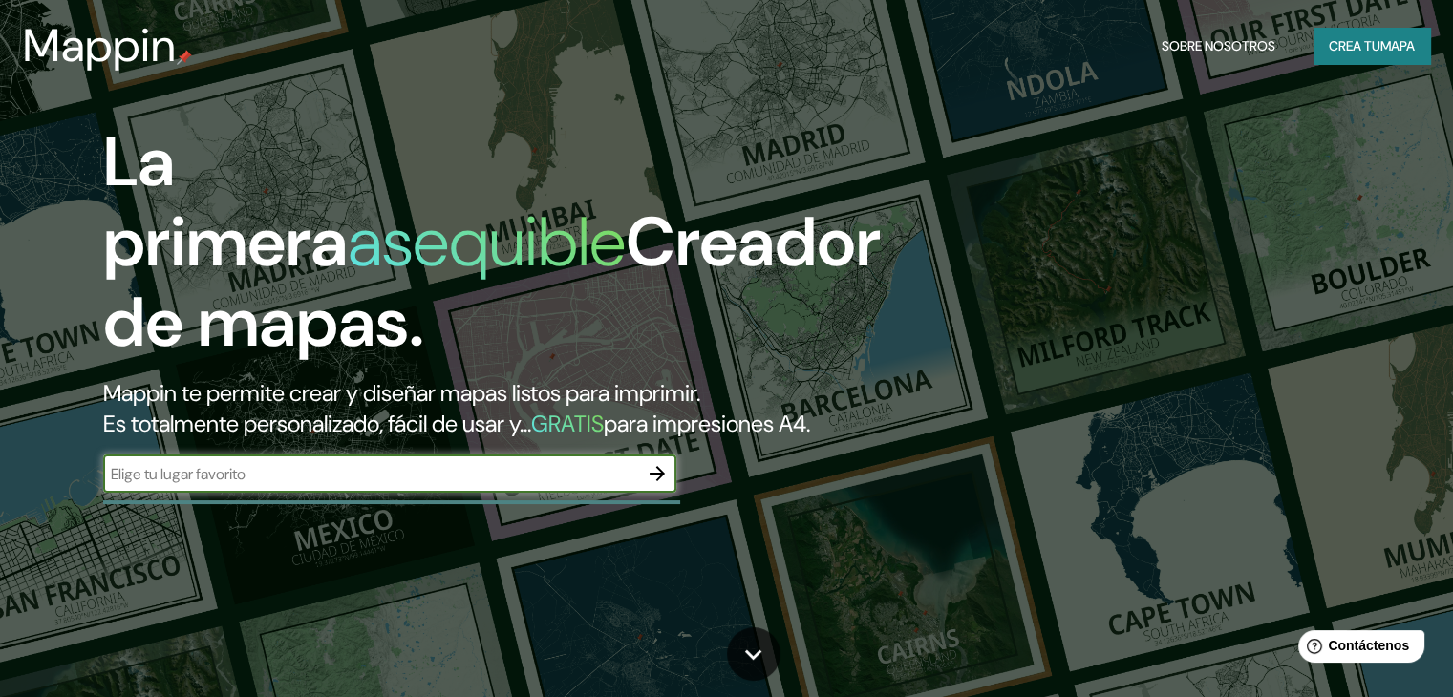
click at [456, 485] on input "text" at bounding box center [370, 474] width 535 height 22
type input "Ak 7 #N. 28-66, Bogotá"
click at [663, 493] on button "button" at bounding box center [657, 474] width 38 height 38
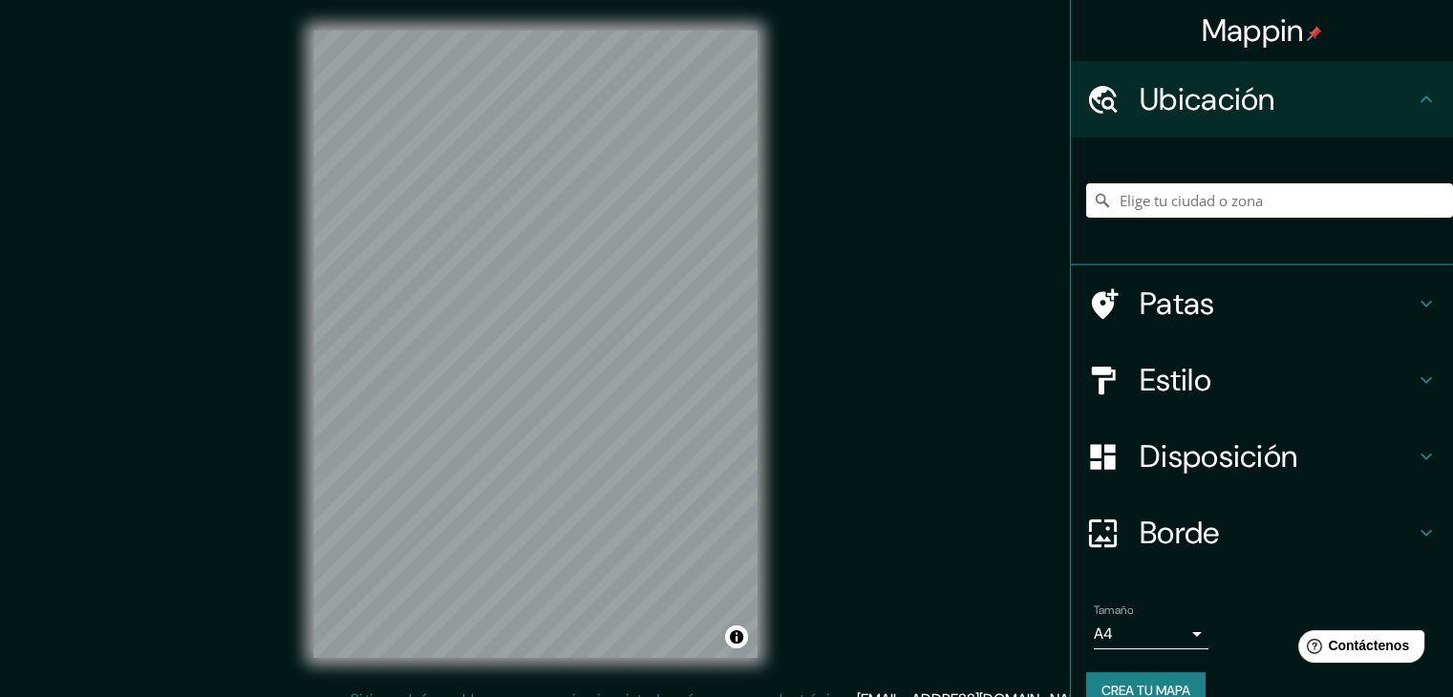
click at [1131, 206] on input "Elige tu ciudad o zona" at bounding box center [1269, 200] width 367 height 34
paste input "Ak. [STREET_ADDRESS]"
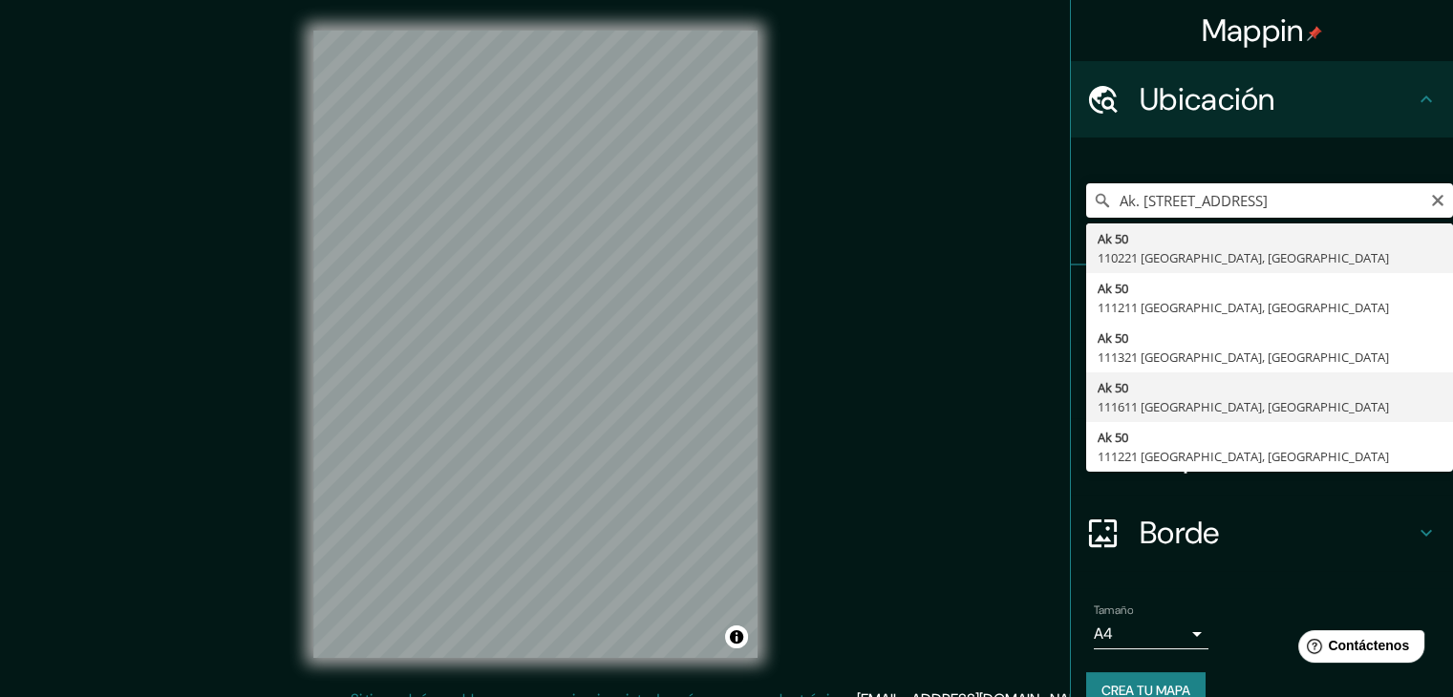
type input "Ak 50, 111611 Bogotá, Colombia"
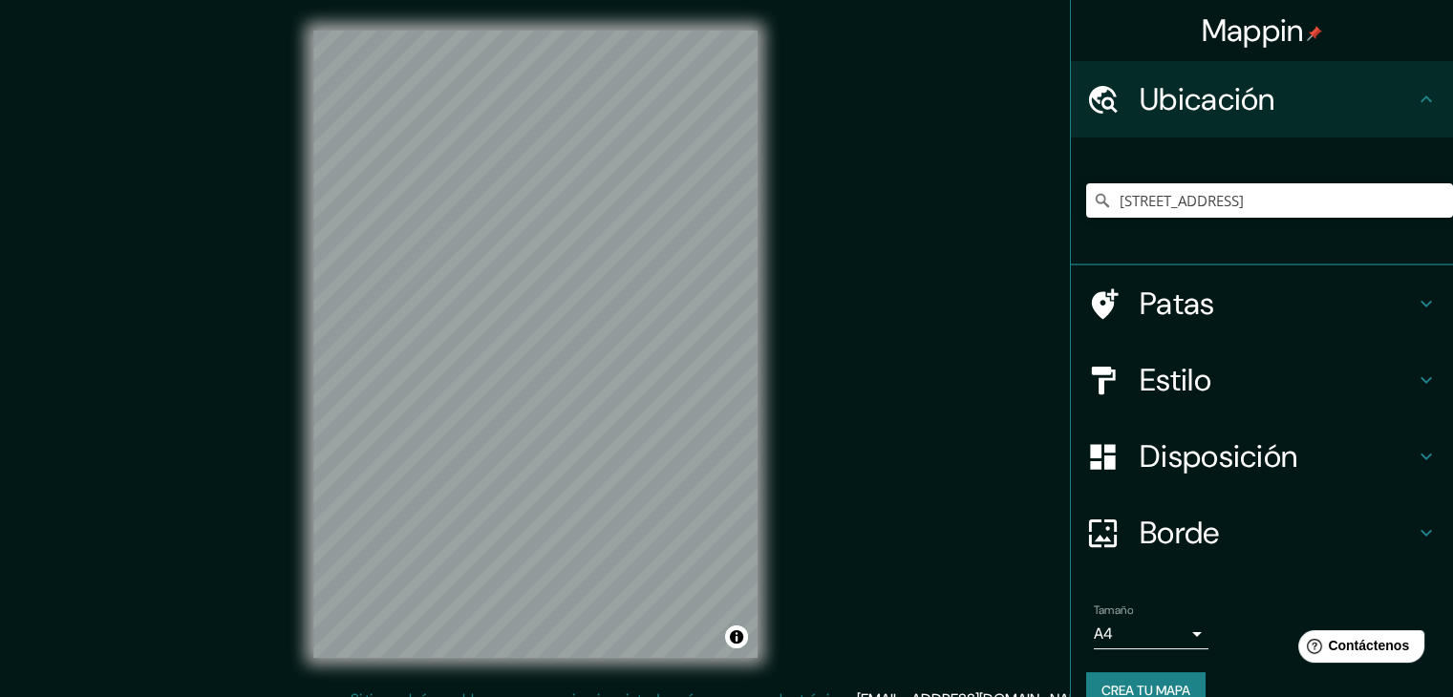
click at [1194, 383] on font "Estilo" at bounding box center [1175, 380] width 72 height 40
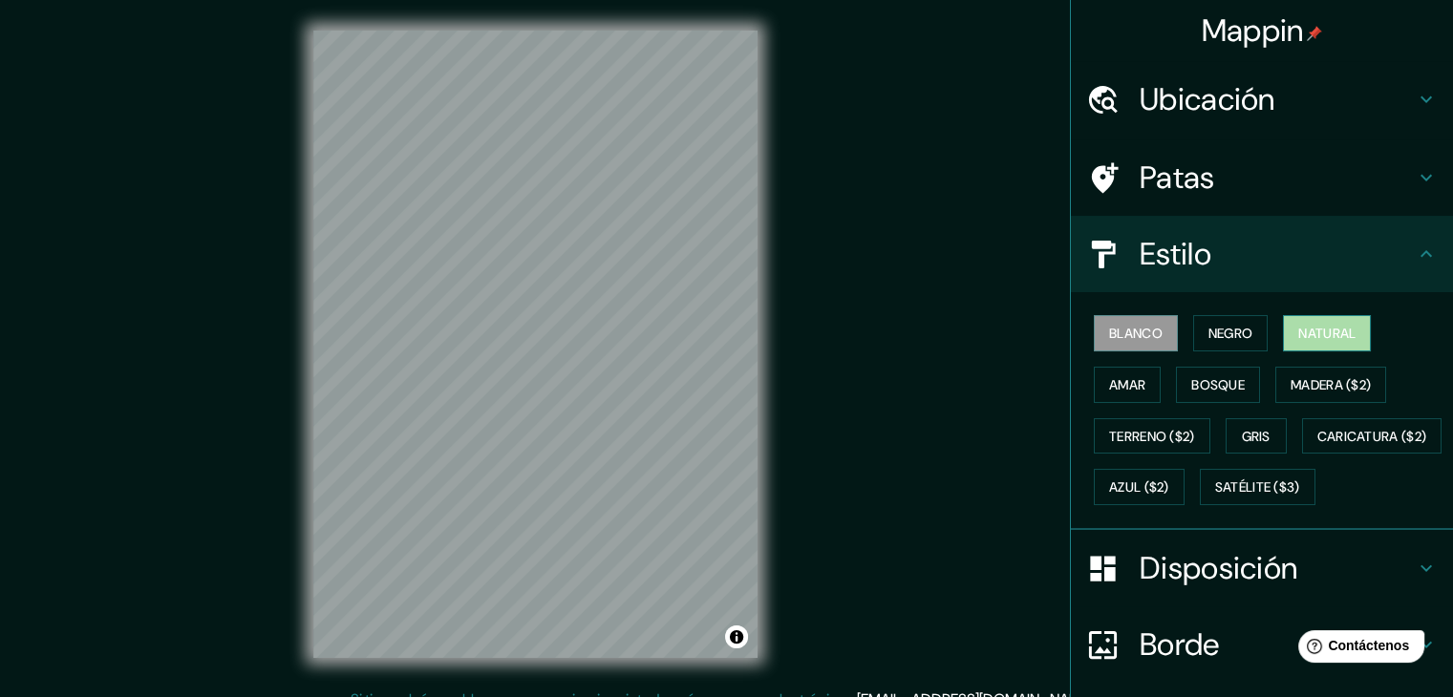
click at [1343, 329] on font "Natural" at bounding box center [1326, 333] width 57 height 17
click at [1245, 322] on button "Negro" at bounding box center [1230, 333] width 75 height 36
click at [1141, 336] on font "Blanco" at bounding box center [1135, 333] width 53 height 17
click at [1219, 341] on font "Negro" at bounding box center [1230, 333] width 45 height 17
click at [787, 285] on div "© Mapbox © OpenStreetMap Improve this map" at bounding box center [535, 344] width 505 height 689
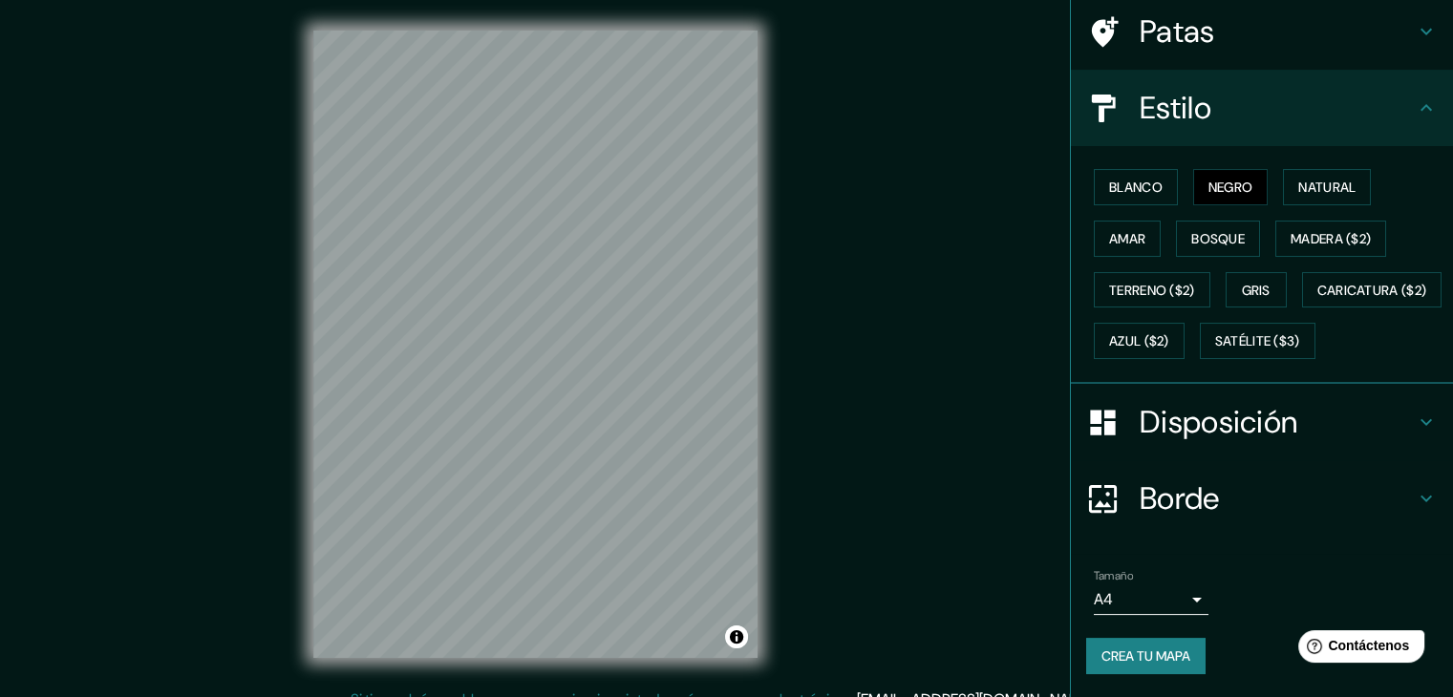
scroll to position [193, 0]
click at [1140, 647] on font "Crea tu mapa" at bounding box center [1145, 655] width 89 height 17
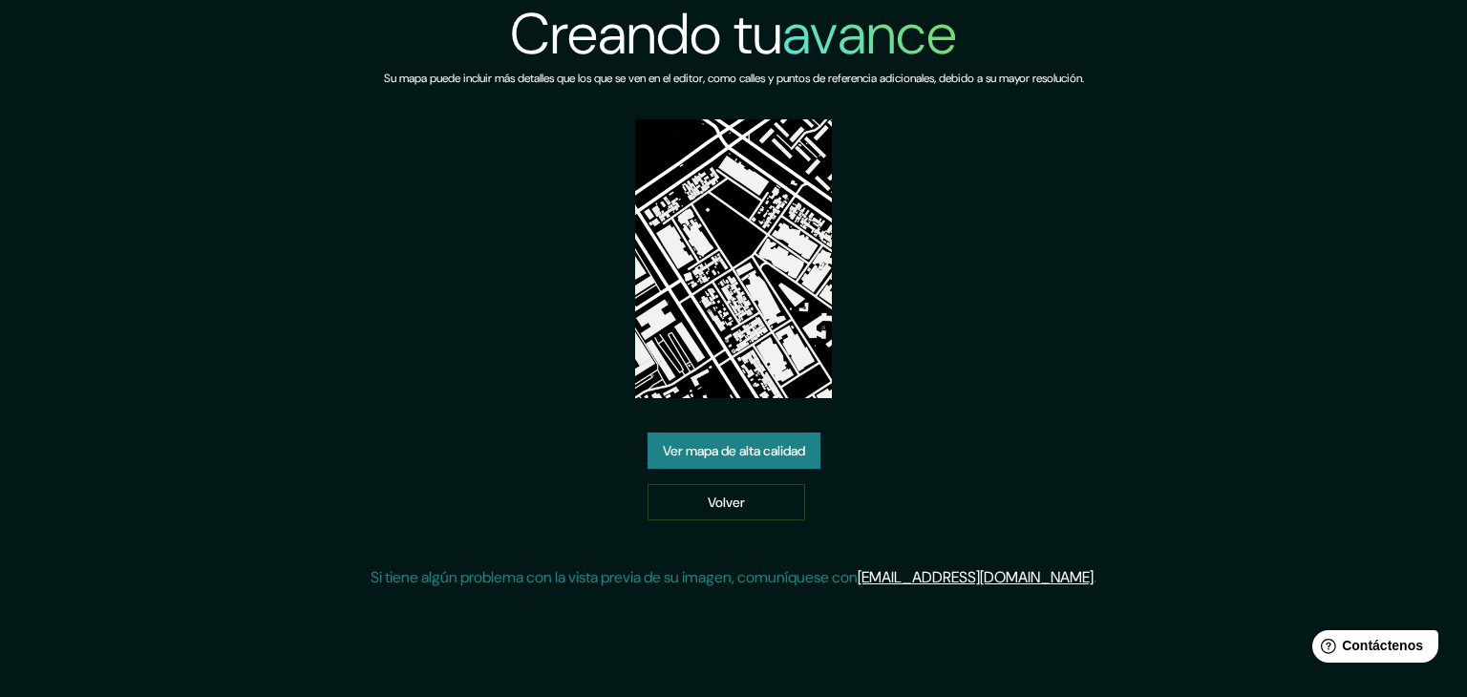
click at [805, 456] on font "Ver mapa de alta calidad" at bounding box center [734, 450] width 142 height 17
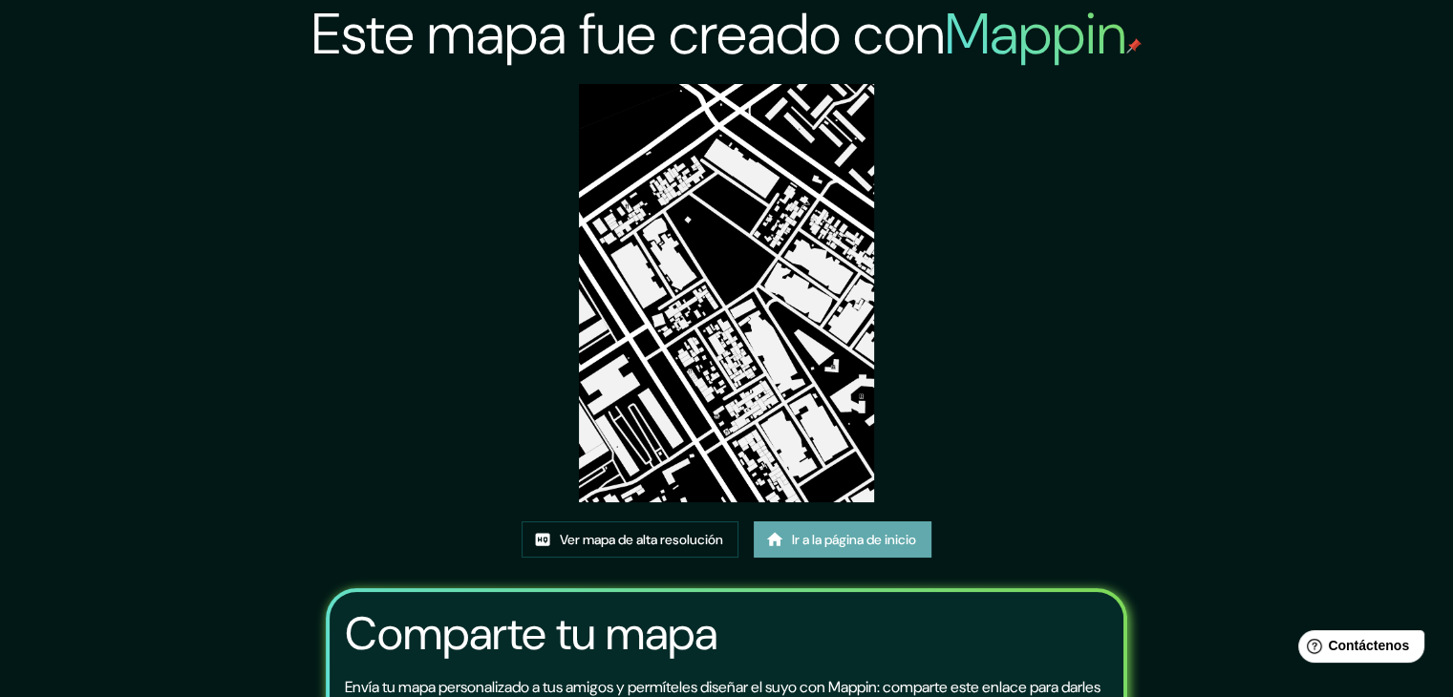
click at [898, 527] on font "Ir a la página de inicio" at bounding box center [854, 539] width 124 height 25
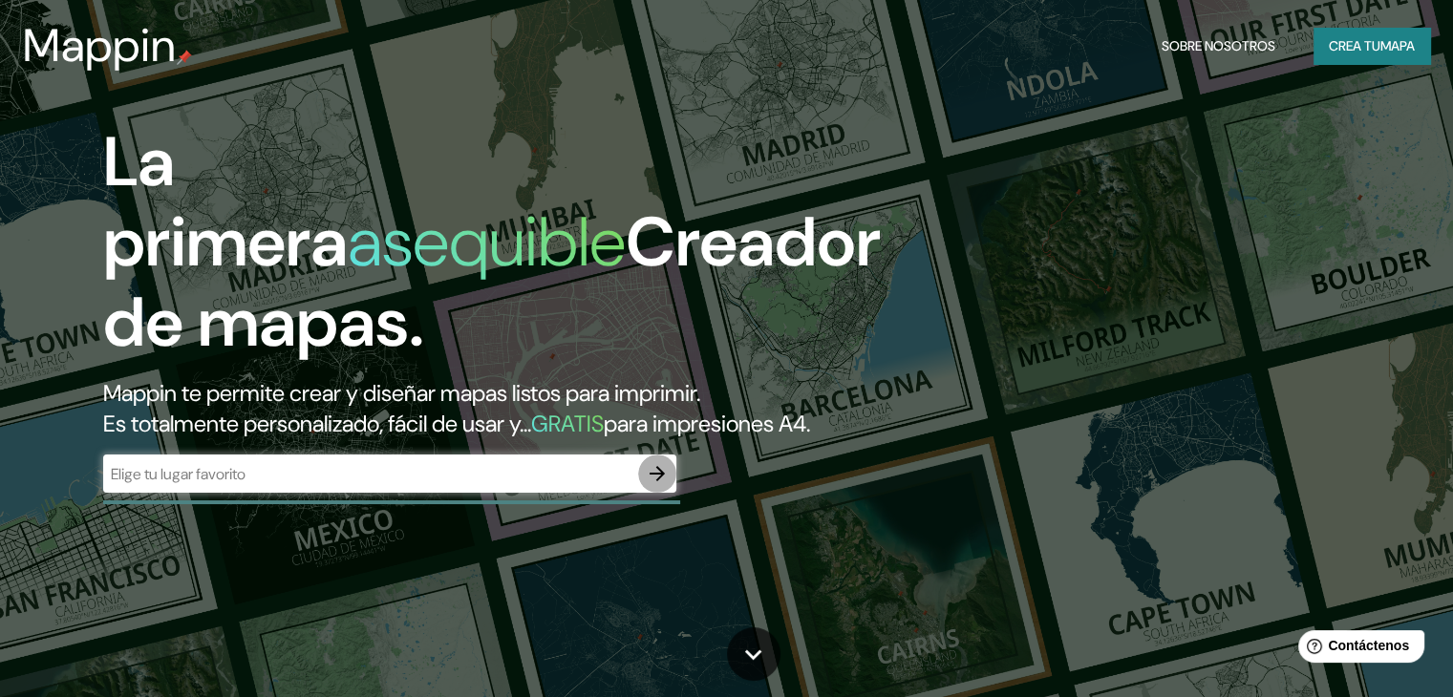
click at [654, 493] on button "button" at bounding box center [657, 474] width 38 height 38
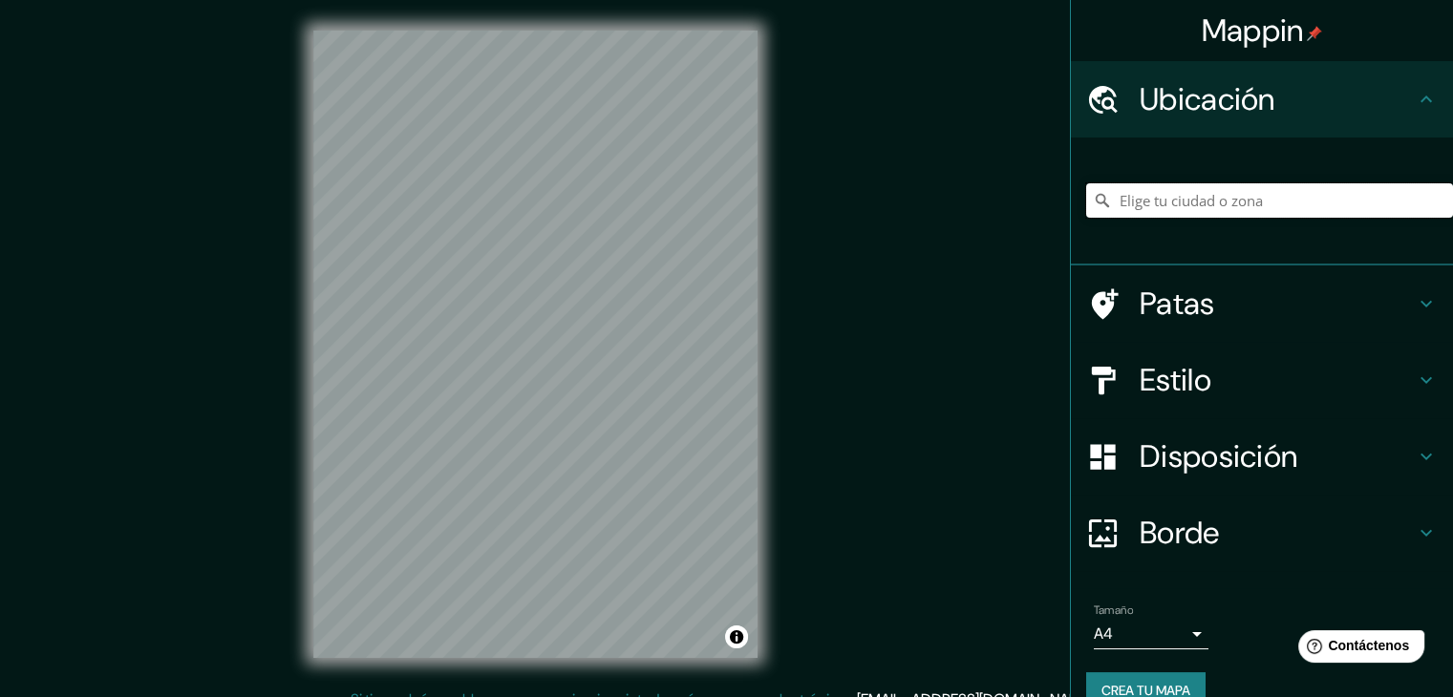
click at [1123, 207] on input "Elige tu ciudad o zona" at bounding box center [1269, 200] width 367 height 34
paste input "Ak. [STREET_ADDRESS]"
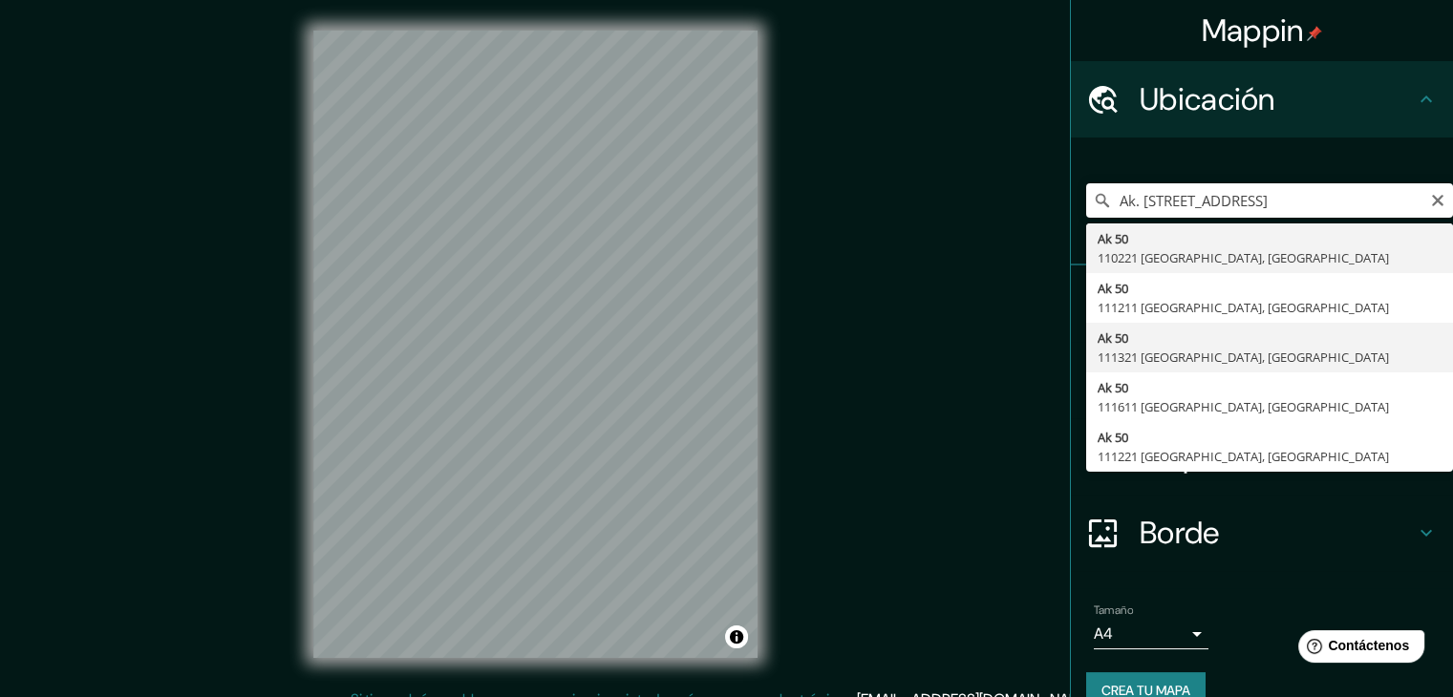
type input "[STREET_ADDRESS]"
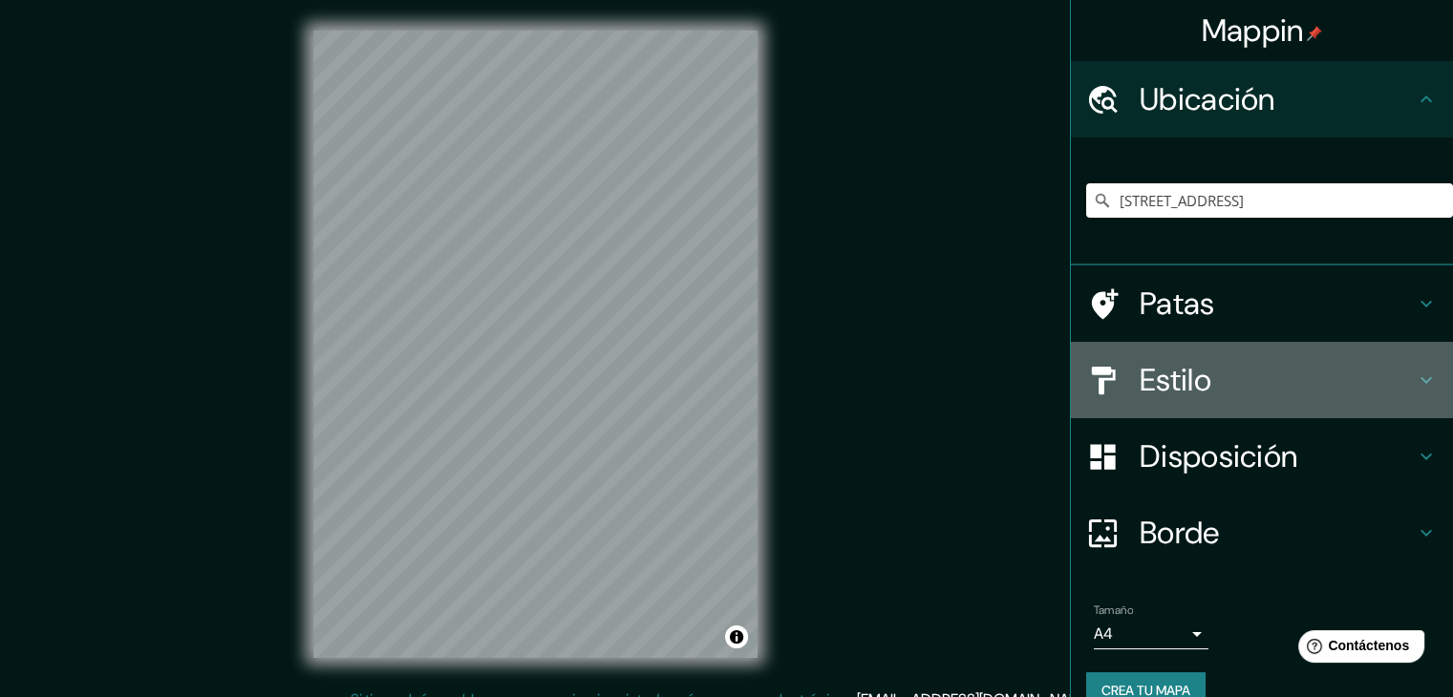
click at [1182, 409] on div "Estilo" at bounding box center [1262, 380] width 382 height 76
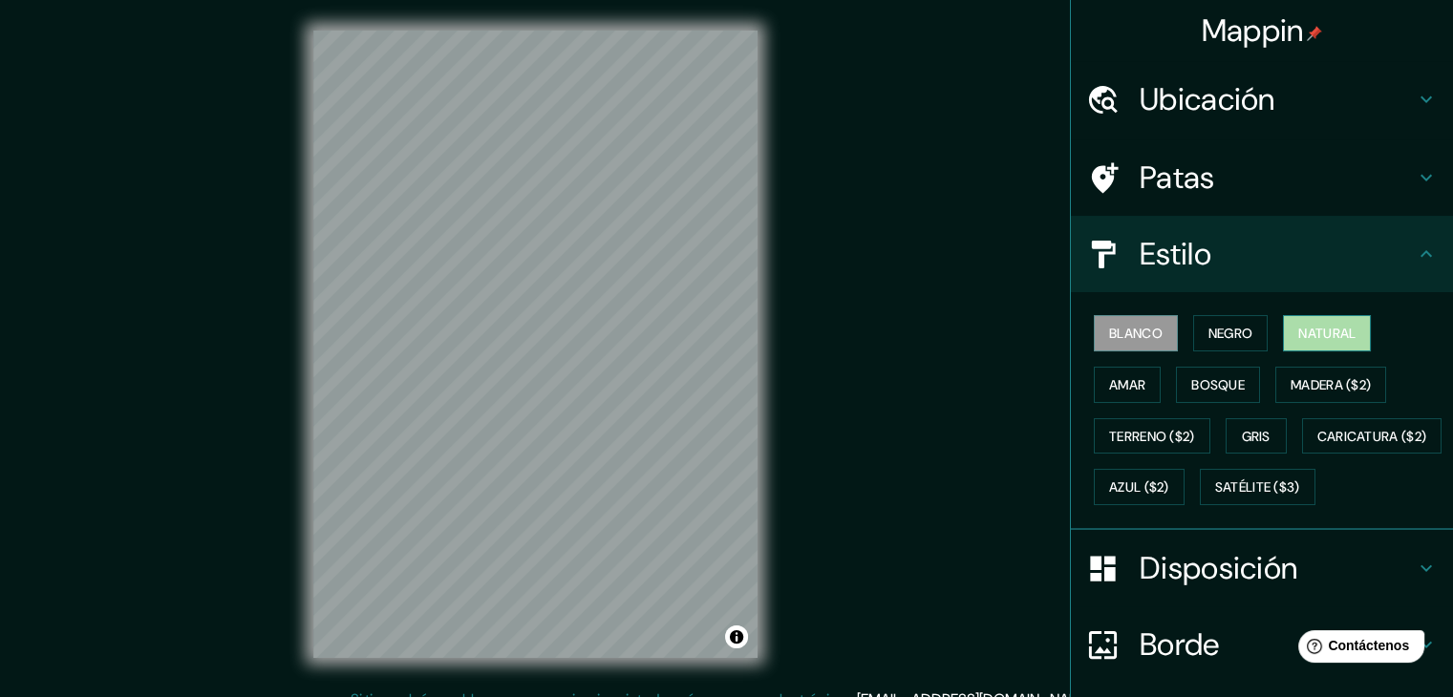
click at [1283, 341] on button "Natural" at bounding box center [1327, 333] width 88 height 36
click at [1193, 336] on button "Negro" at bounding box center [1230, 333] width 75 height 36
click at [1123, 336] on font "Blanco" at bounding box center [1135, 333] width 53 height 17
click at [1253, 440] on font "Gris" at bounding box center [1255, 436] width 29 height 17
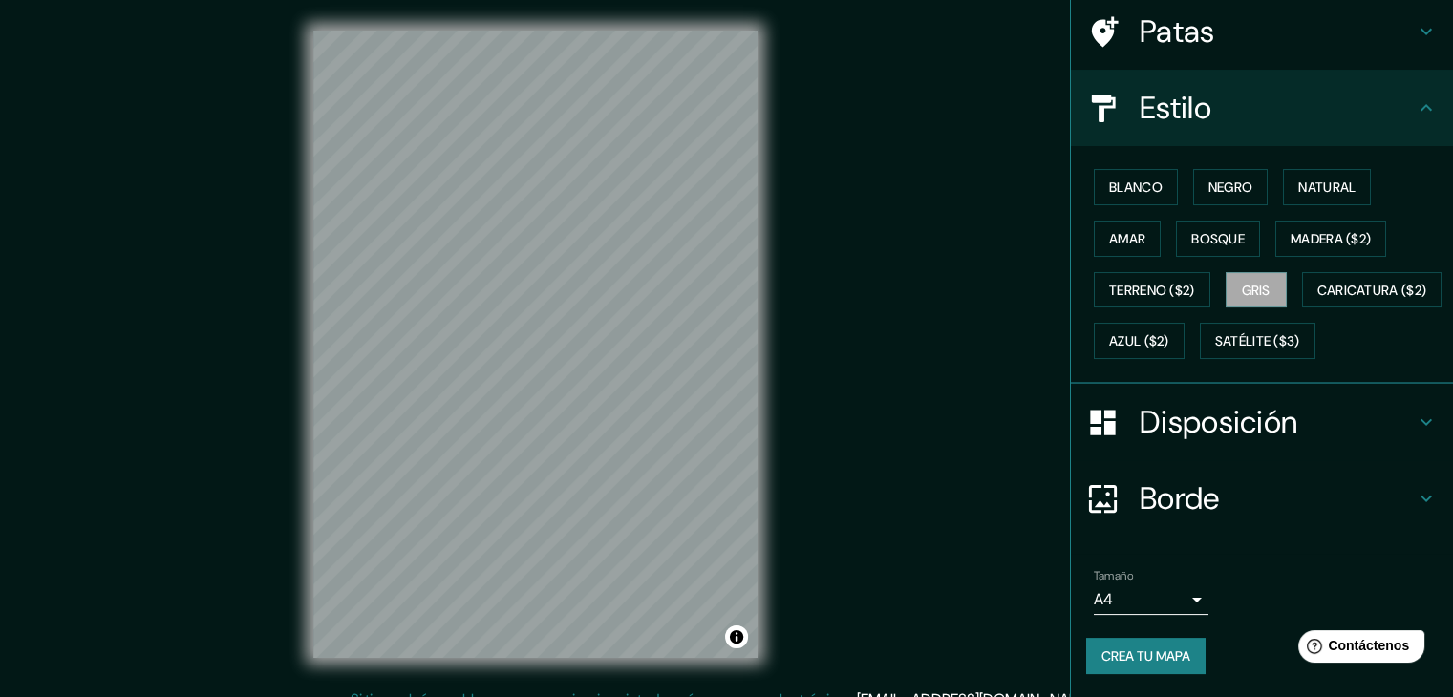
scroll to position [193, 0]
click at [1165, 662] on font "Crea tu mapa" at bounding box center [1145, 655] width 89 height 17
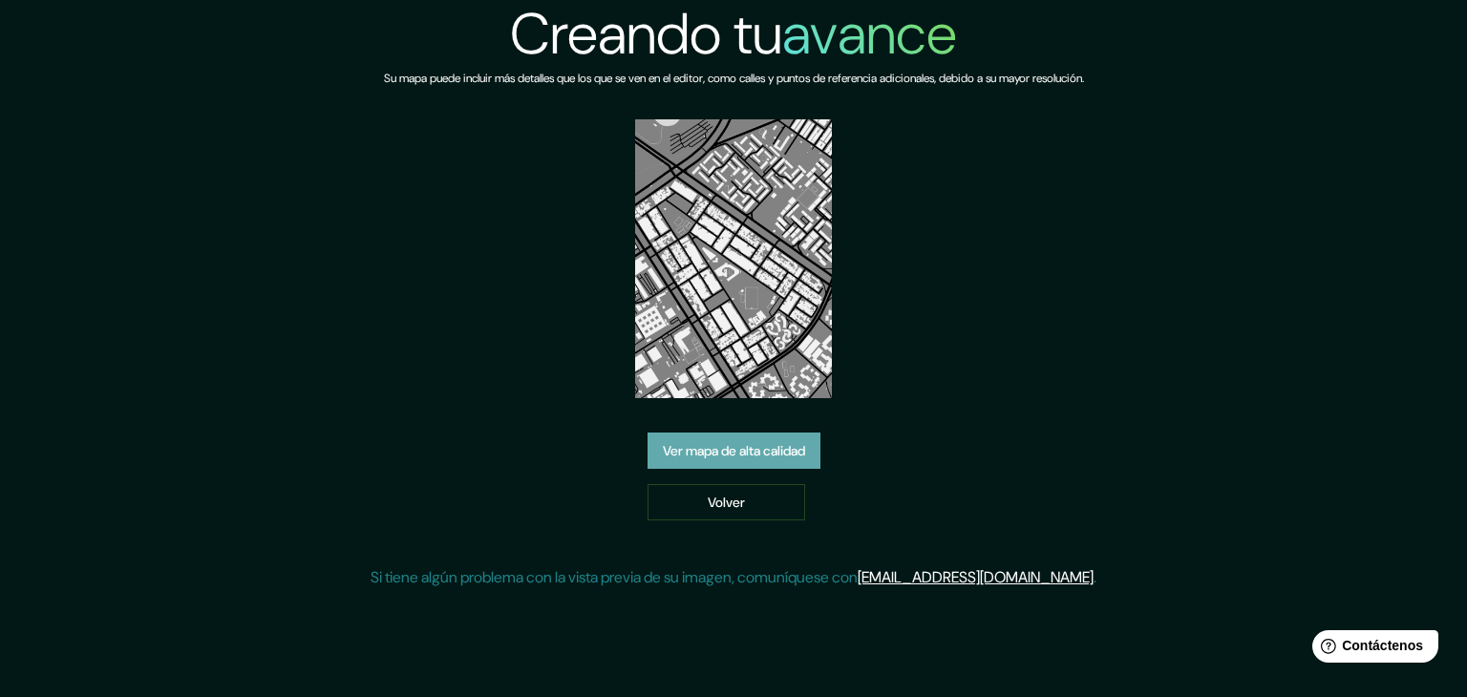
click at [749, 467] on link "Ver mapa de alta calidad" at bounding box center [733, 451] width 173 height 36
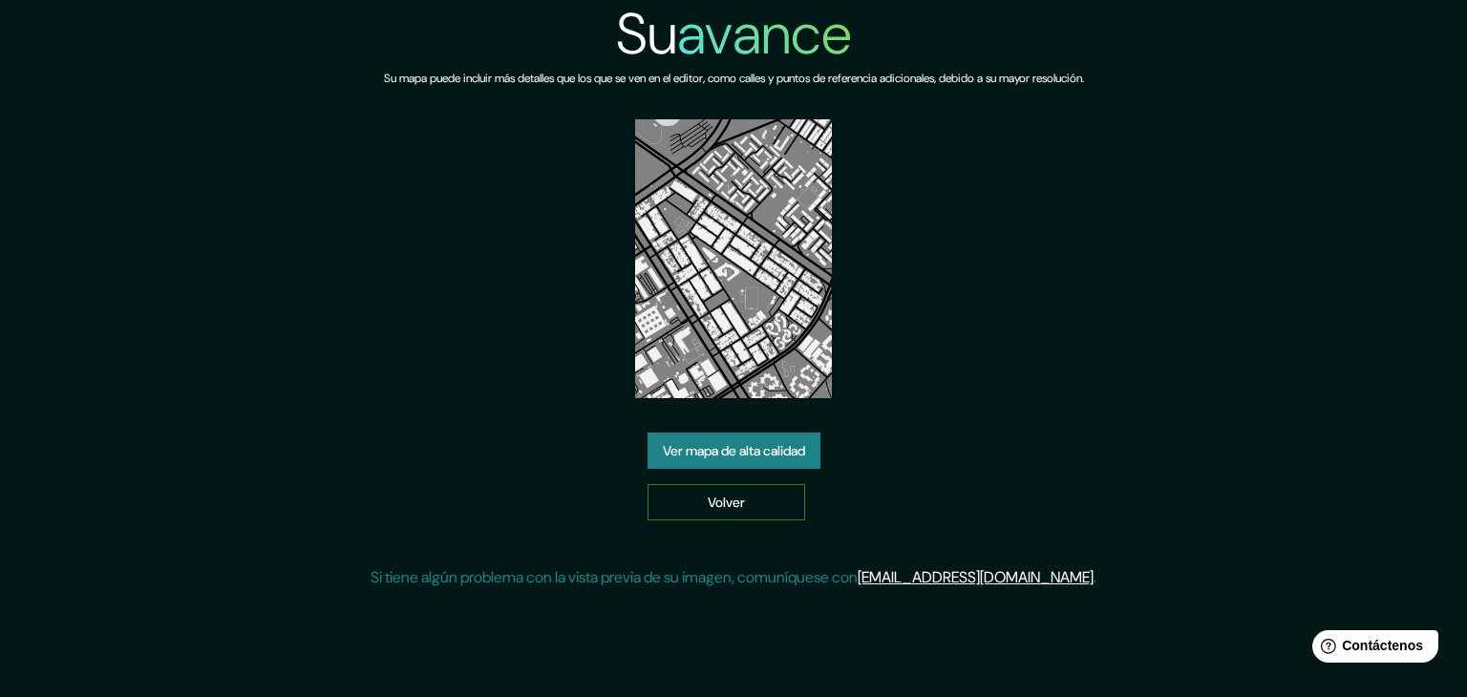
click at [728, 512] on font "Volver" at bounding box center [726, 502] width 37 height 25
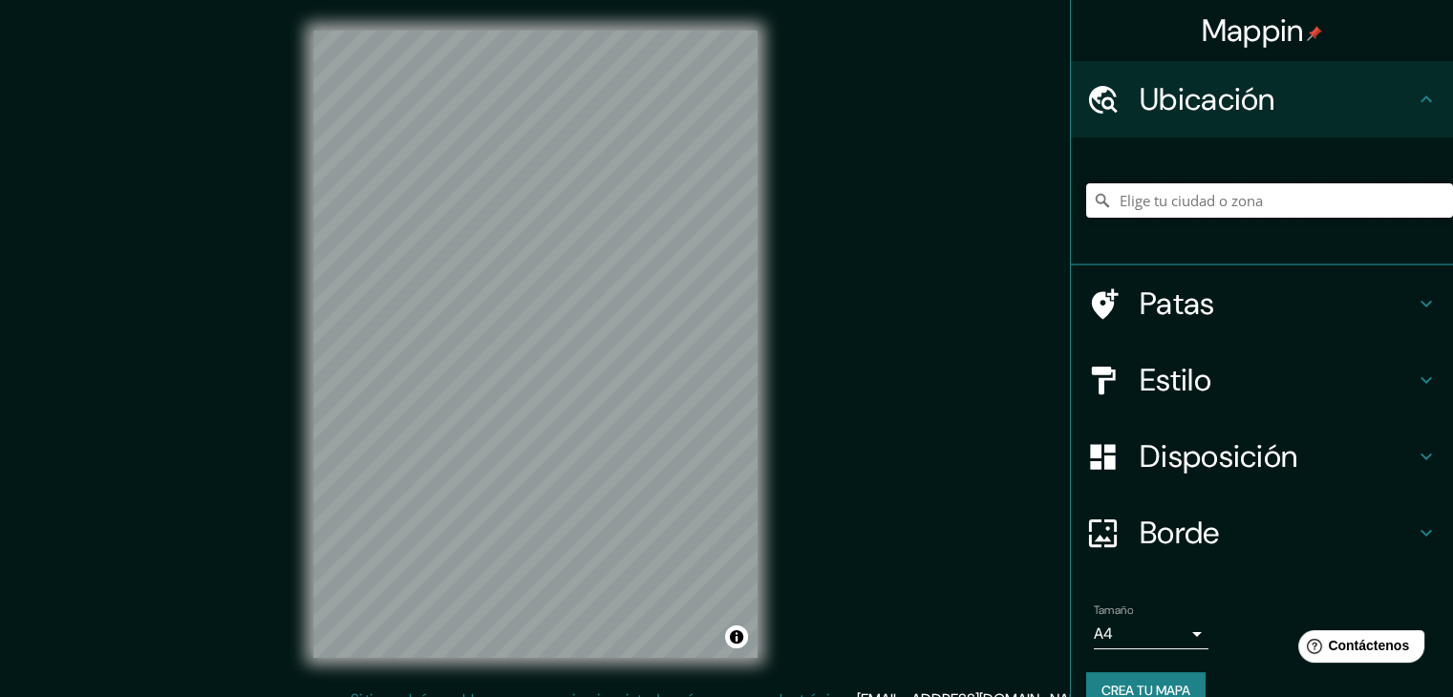
click at [1267, 197] on input "Elige tu ciudad o zona" at bounding box center [1269, 200] width 367 height 34
paste input "Ak. [STREET_ADDRESS]"
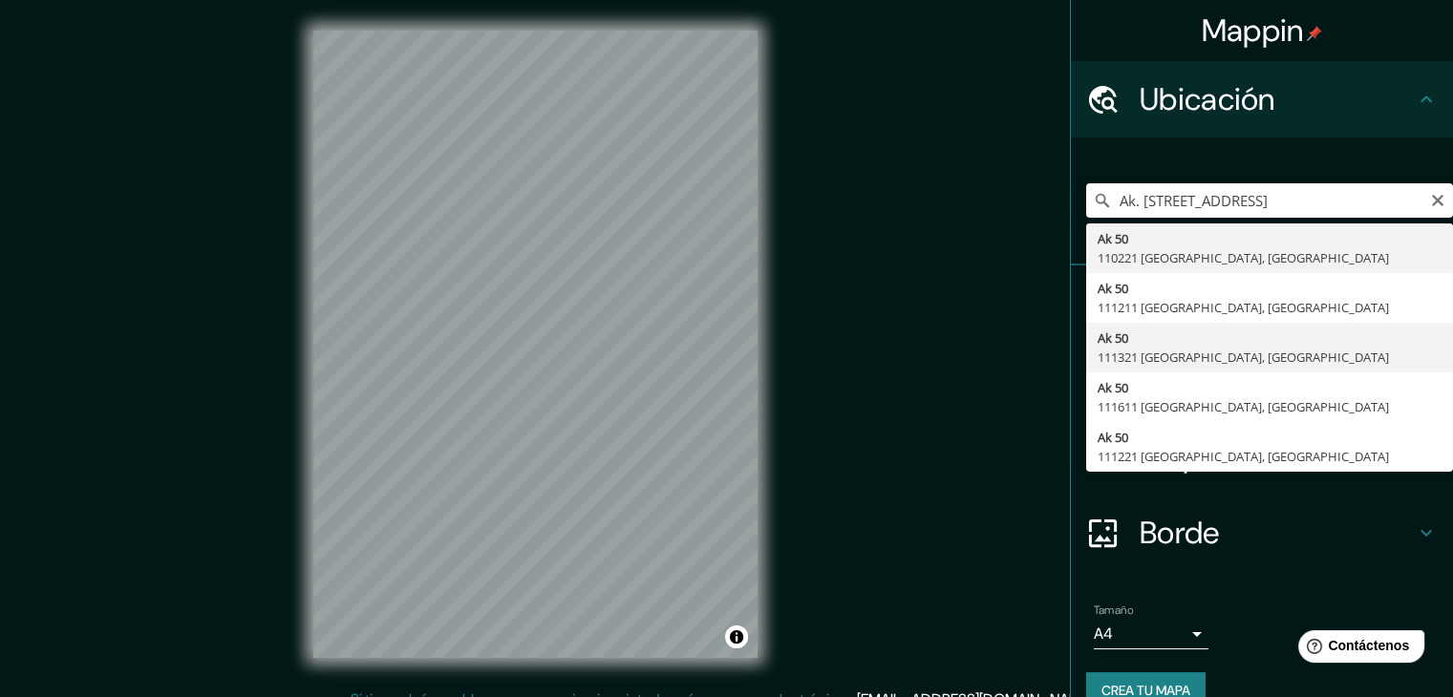
type input "[STREET_ADDRESS]"
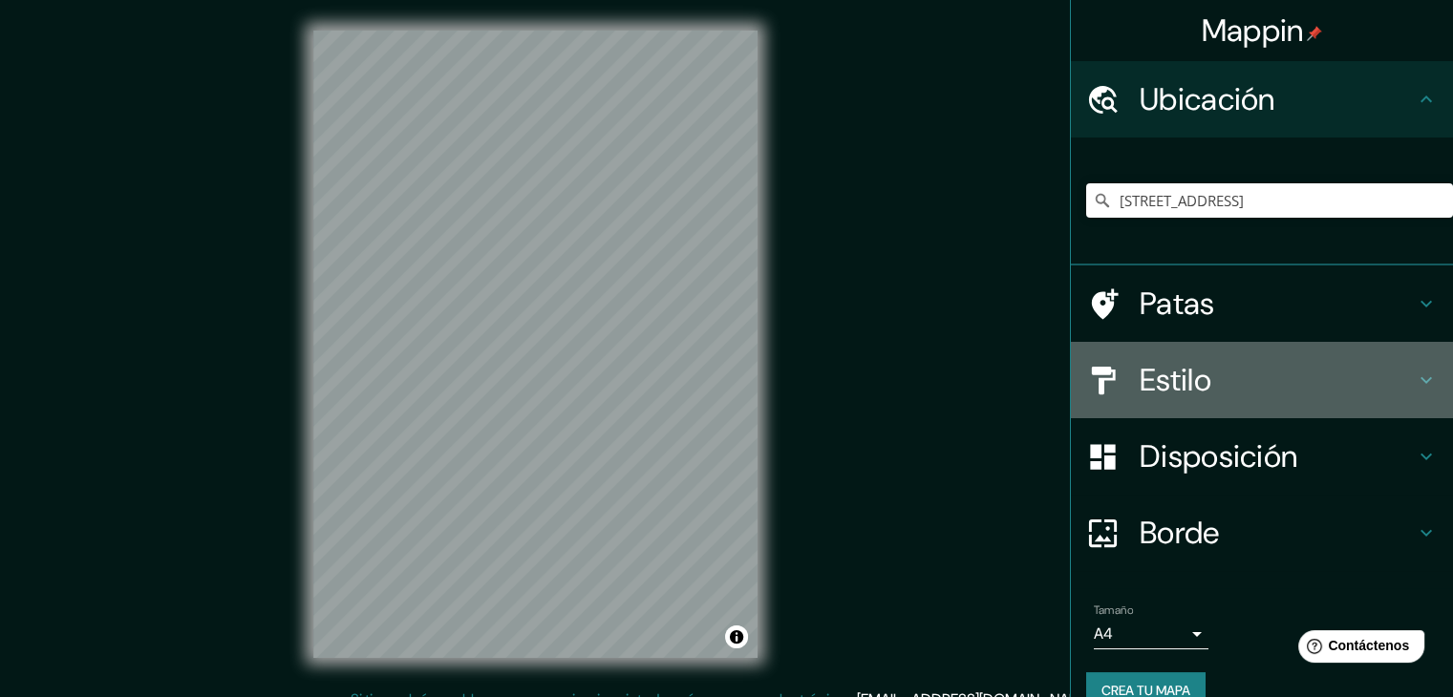
click at [1227, 389] on h4 "Estilo" at bounding box center [1276, 380] width 275 height 38
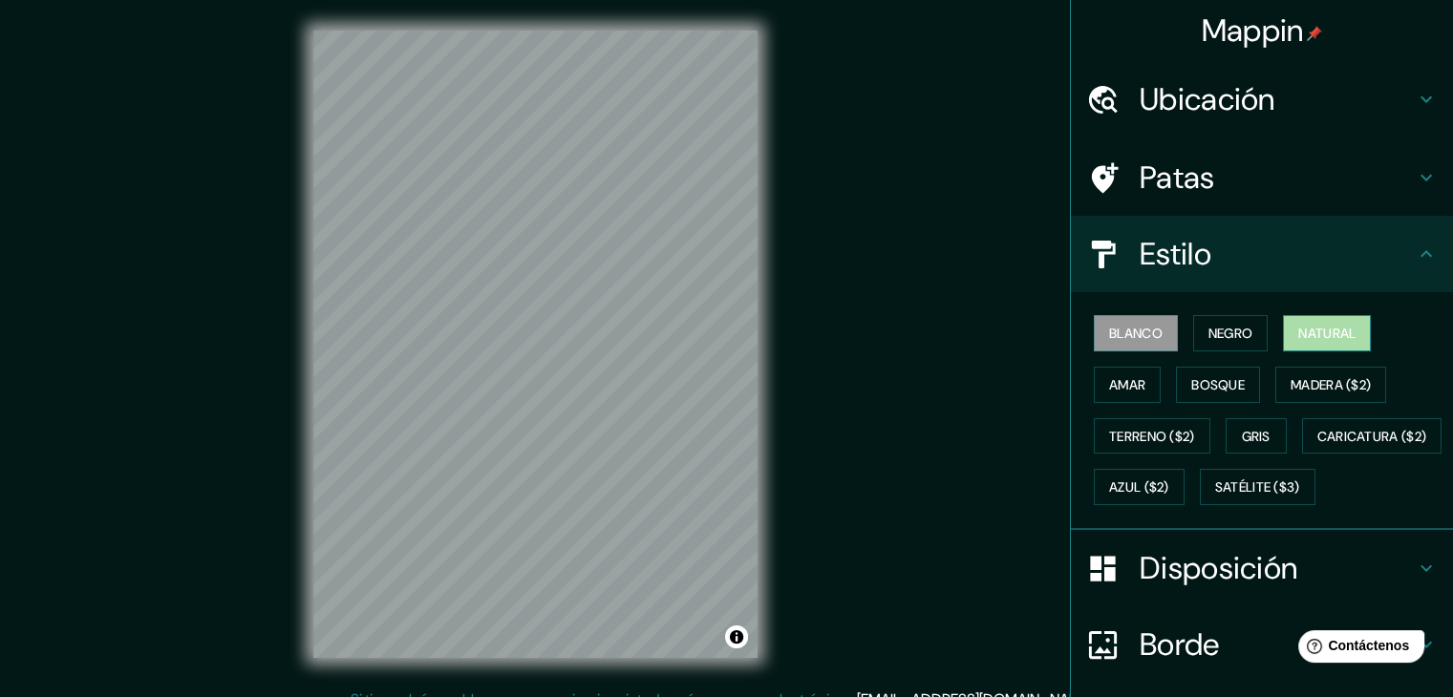
click at [1308, 333] on font "Natural" at bounding box center [1326, 333] width 57 height 17
click at [605, 366] on div at bounding box center [603, 366] width 15 height 15
